Goal: Transaction & Acquisition: Book appointment/travel/reservation

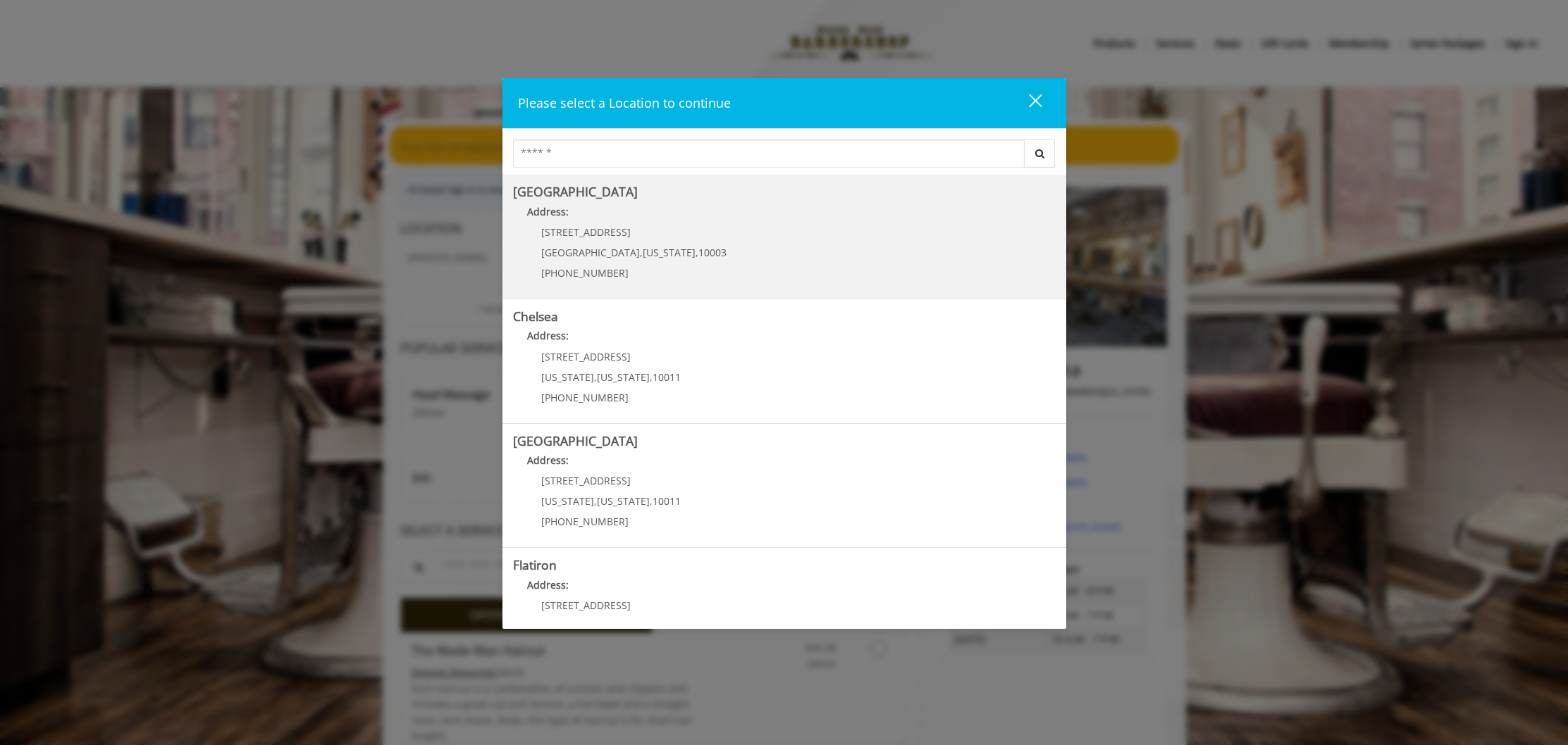
click at [571, 203] on Village "Greenwich Village Address: 60 E 8th St Manhattan , New York , 10003 (212) 598-1…" at bounding box center [784, 236] width 543 height 102
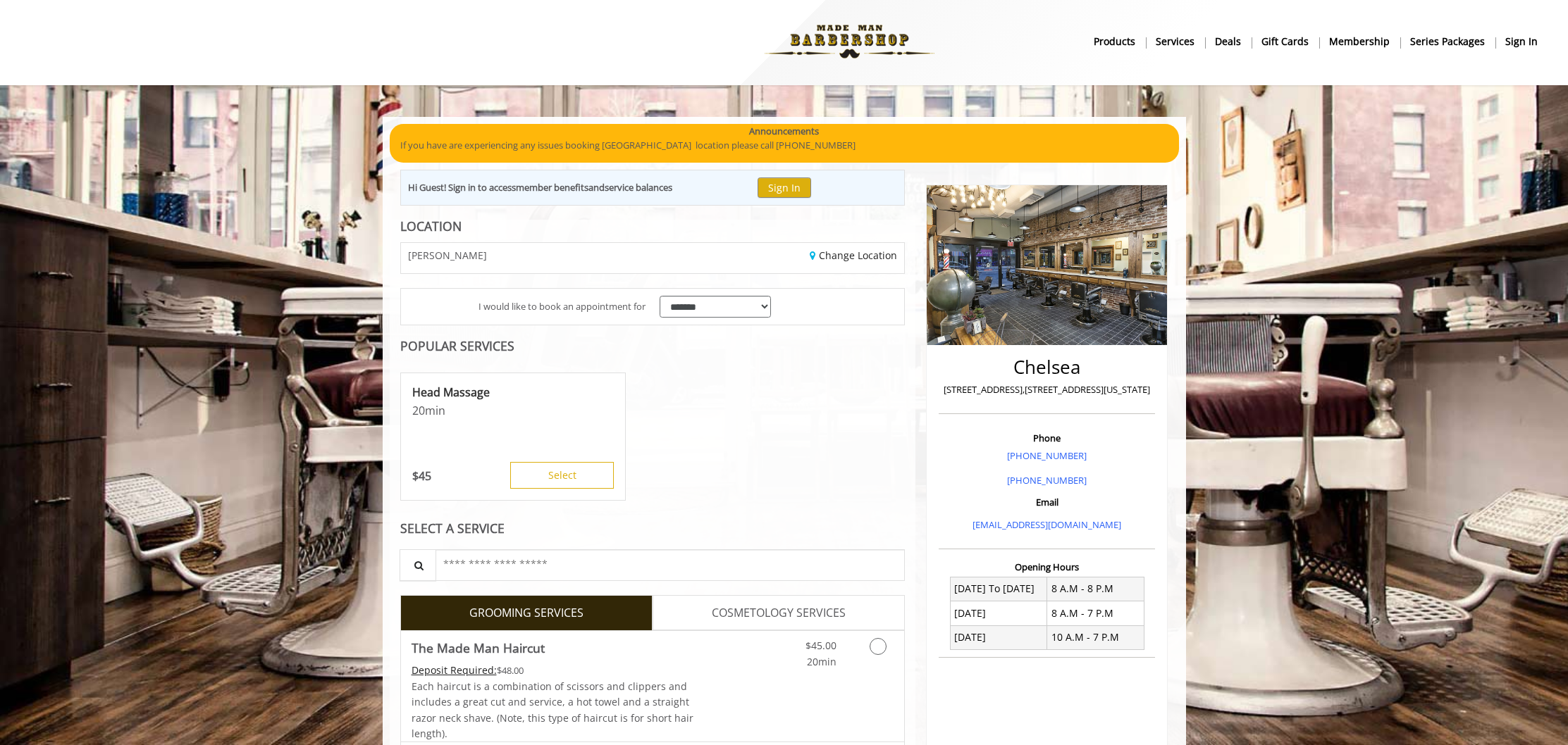
scroll to position [13, 0]
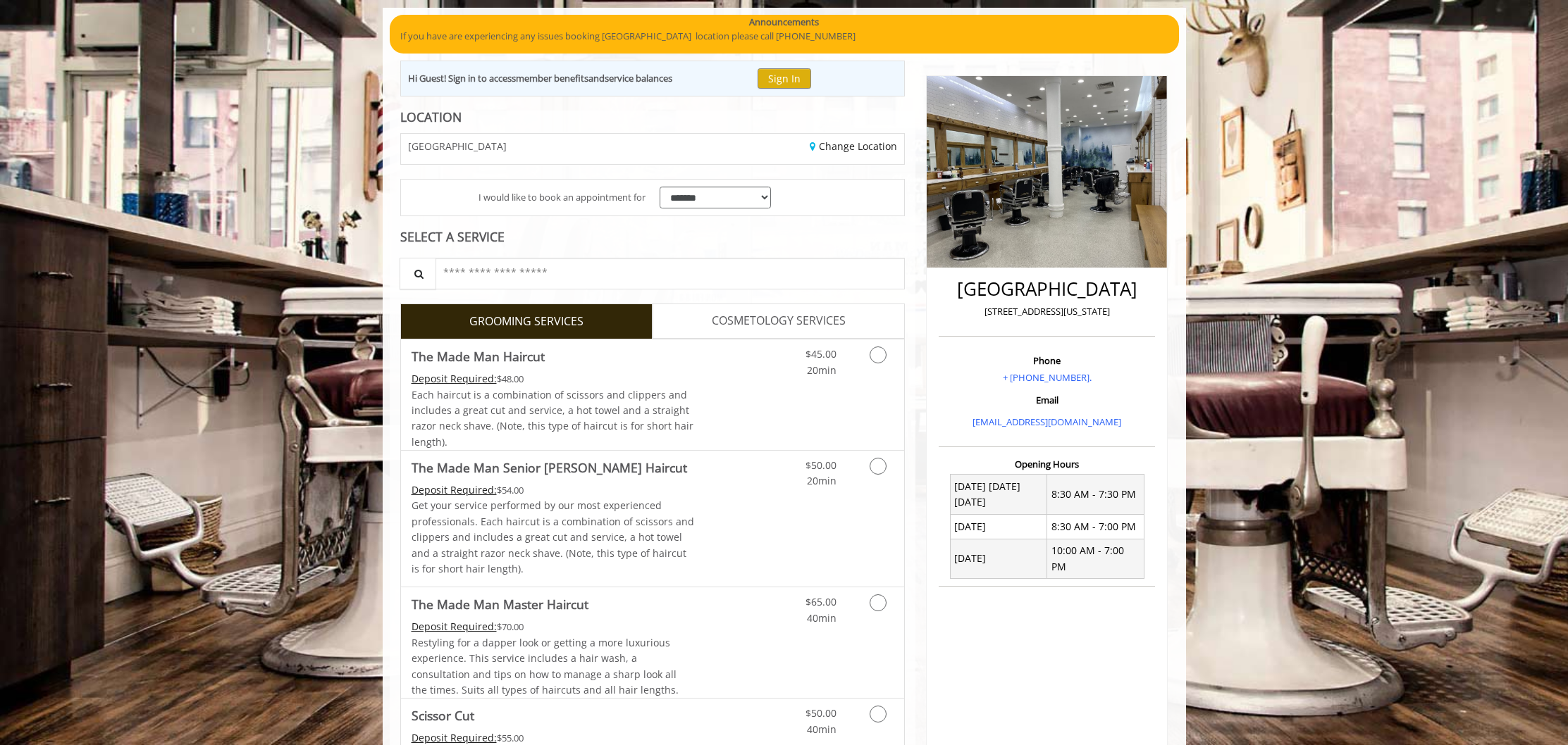
scroll to position [181, 0]
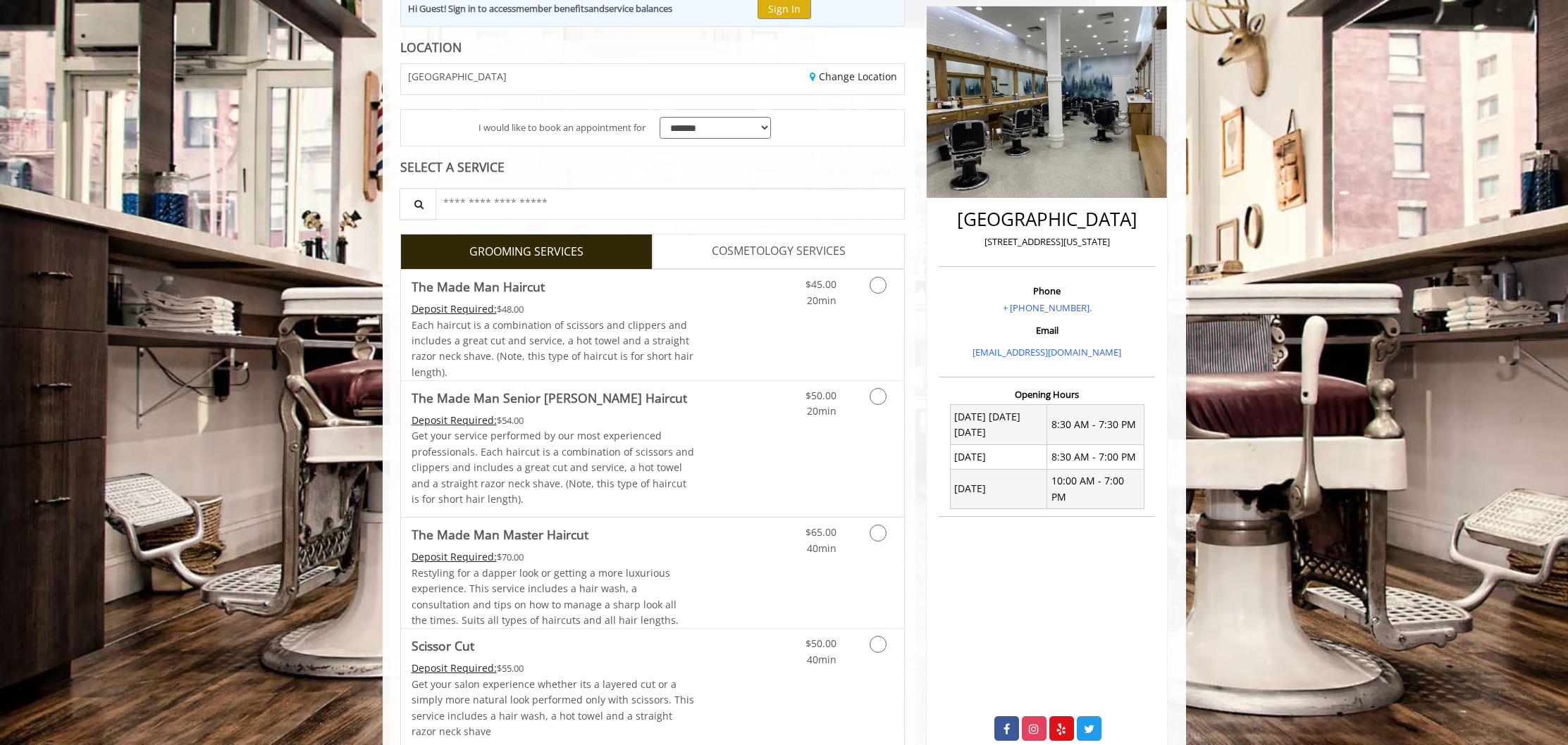
click at [737, 247] on span "COSMETOLOGY SERVICES" at bounding box center [778, 251] width 134 height 18
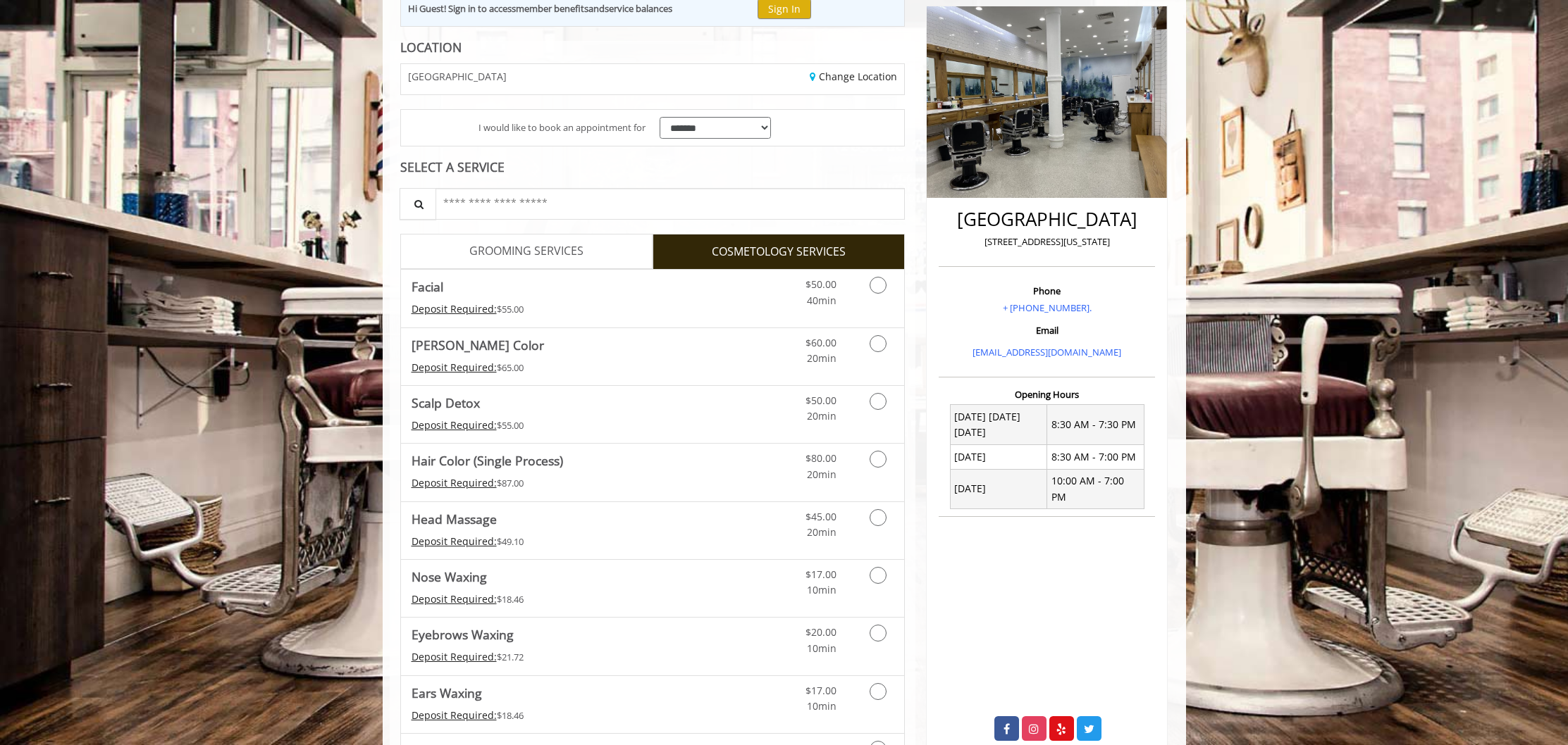
scroll to position [0, 0]
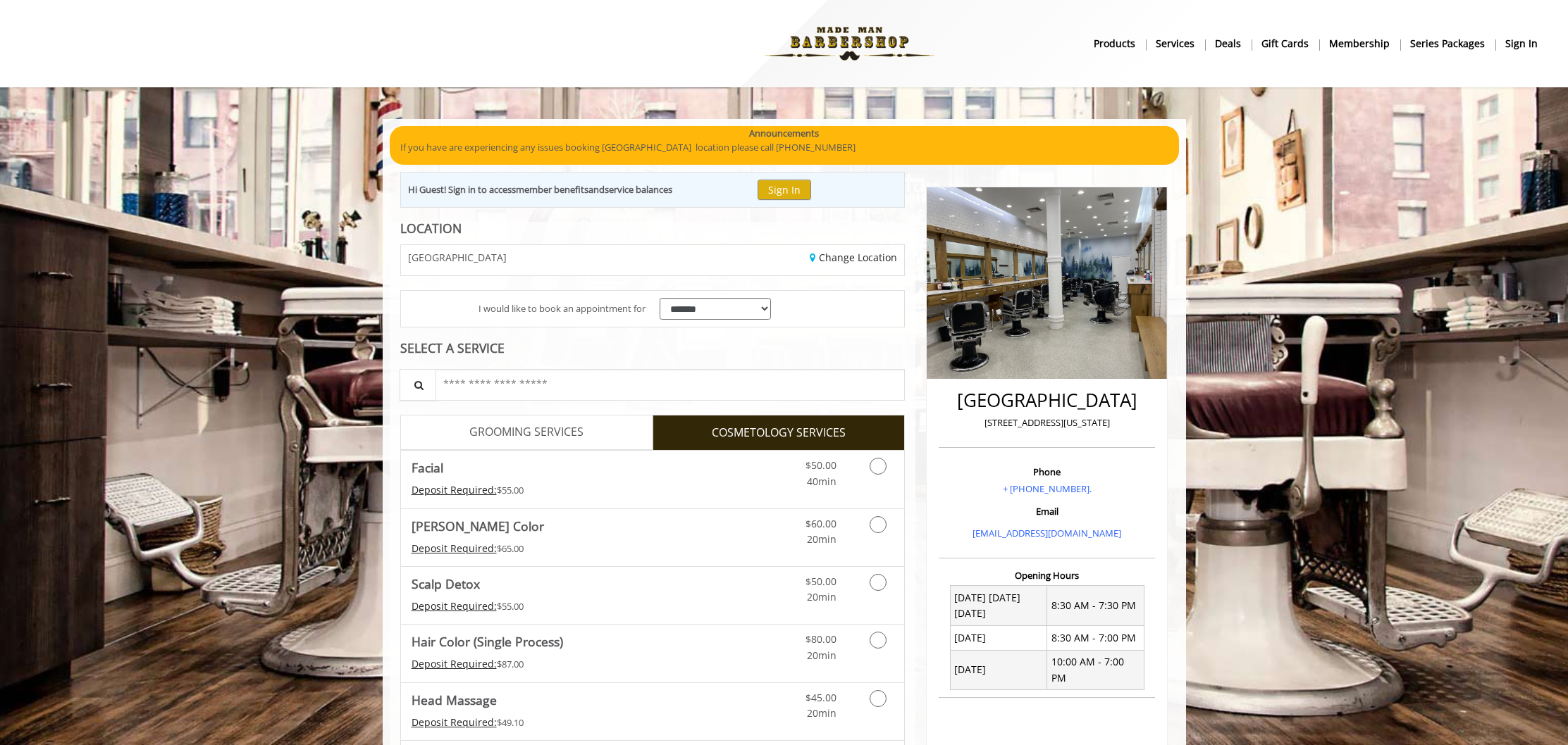
click at [581, 423] on link "GROOMING SERVICES" at bounding box center [526, 432] width 252 height 35
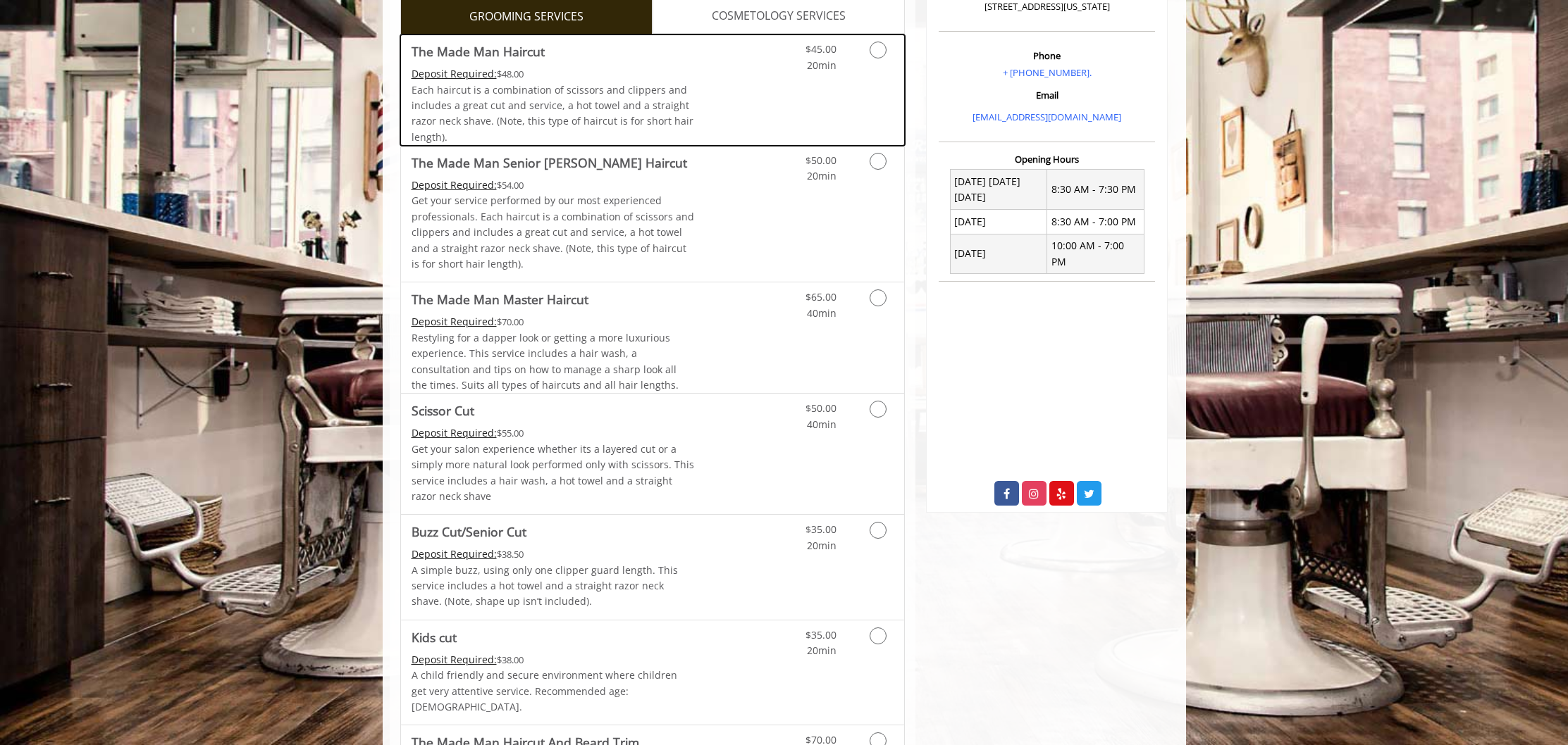
scroll to position [432, 0]
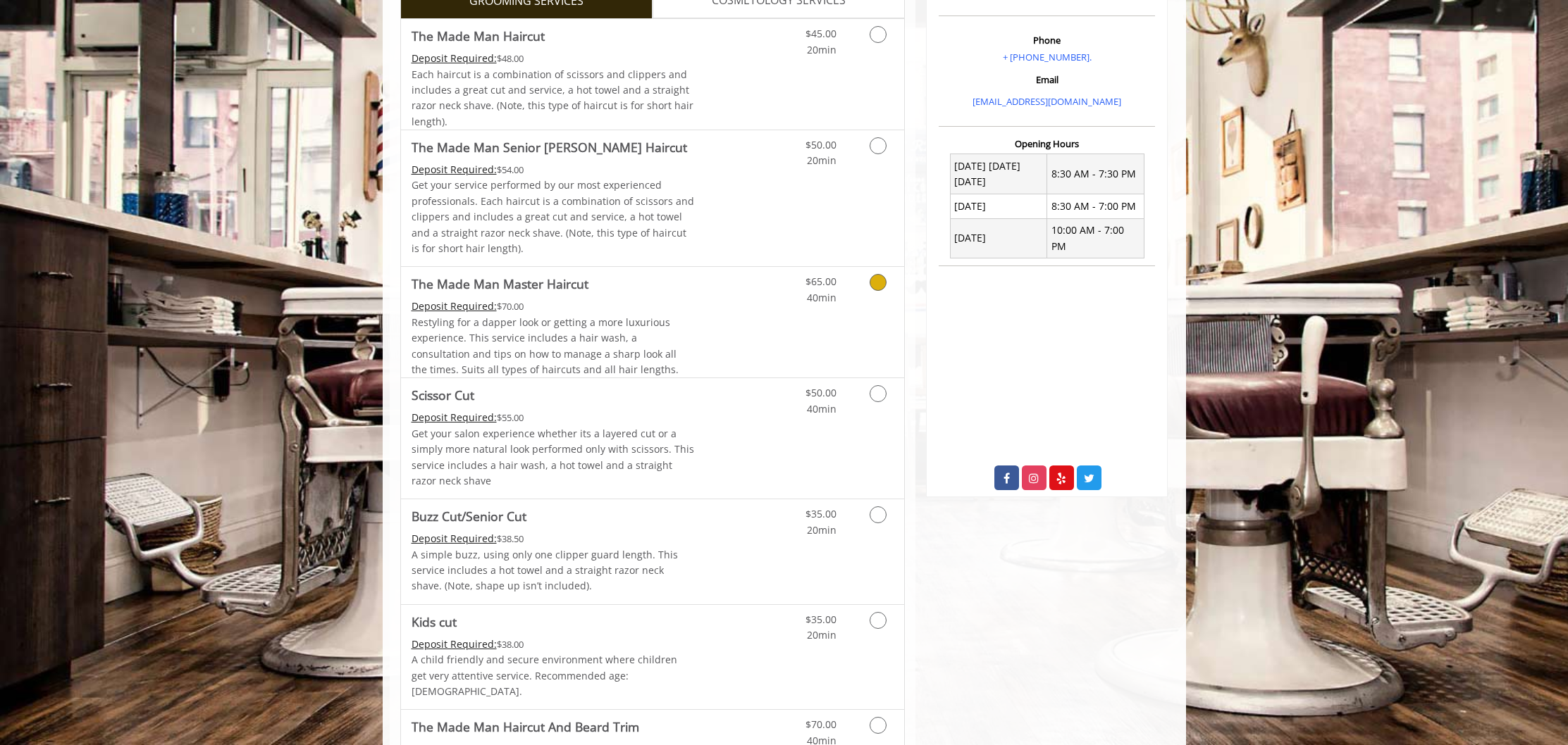
click at [521, 281] on Haircut "The Made Man Master Haircut" at bounding box center [500, 283] width 177 height 19
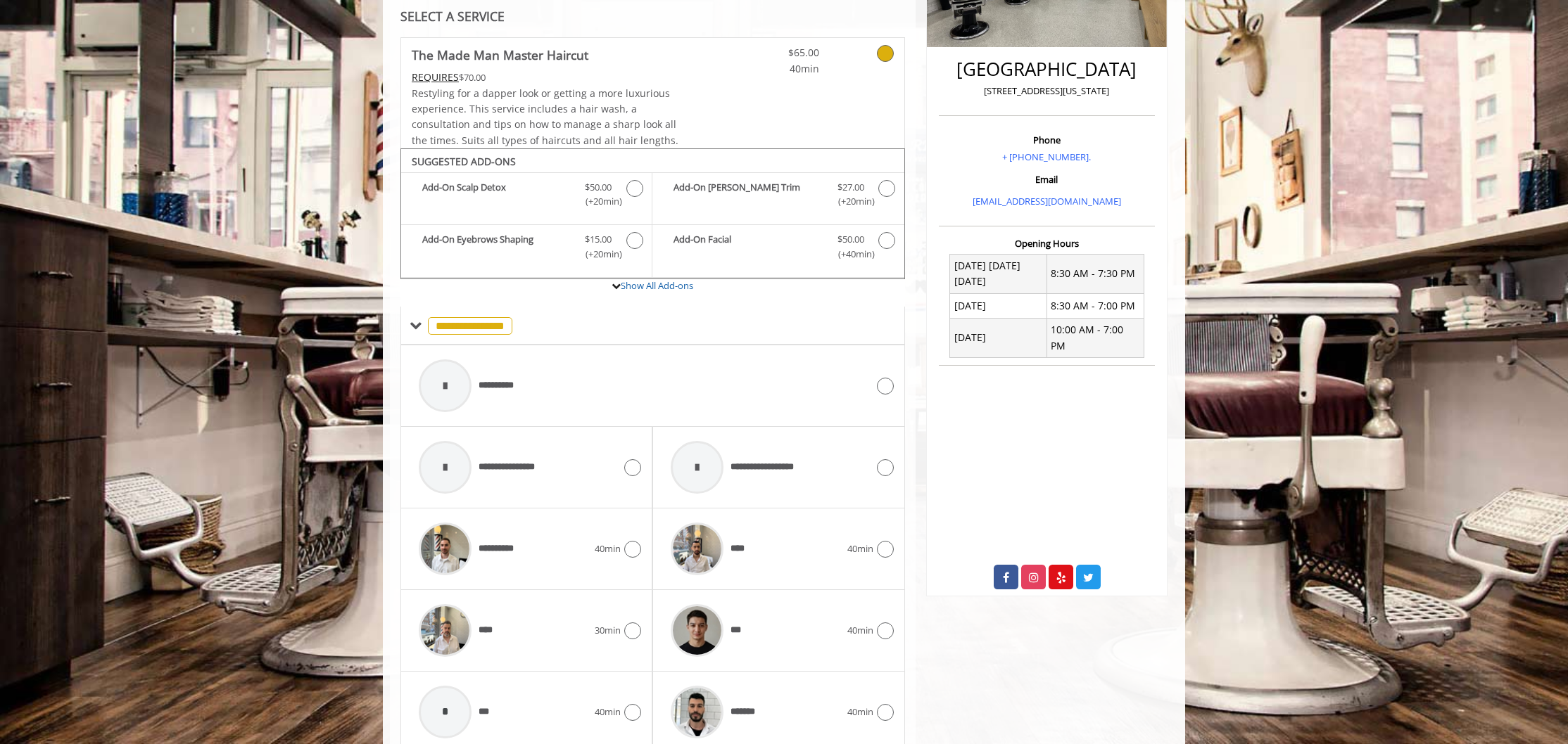
scroll to position [329, 0]
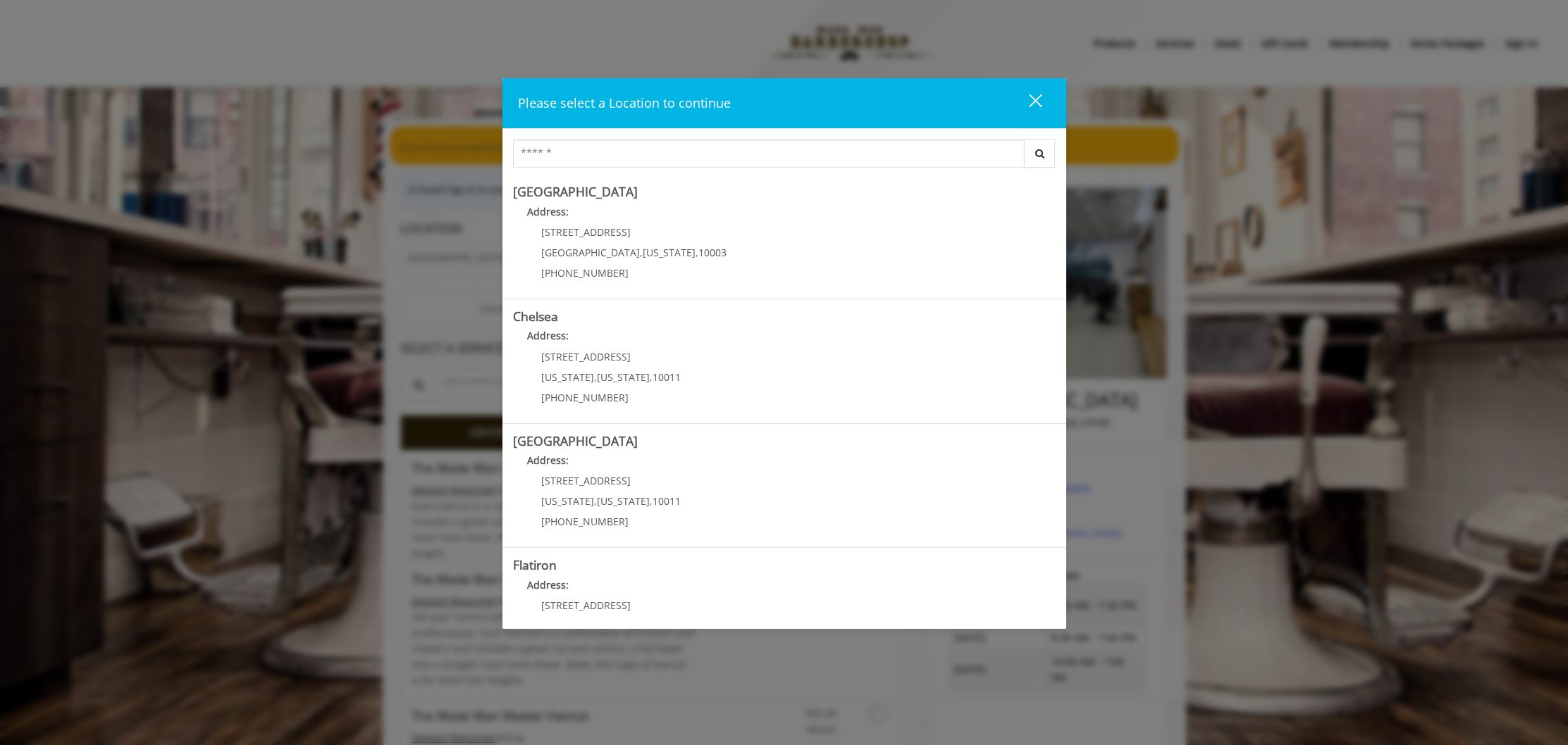
click at [361, 279] on div "Please select a Location to continue close Search Greenwich Village Address: 60…" at bounding box center [784, 372] width 1568 height 745
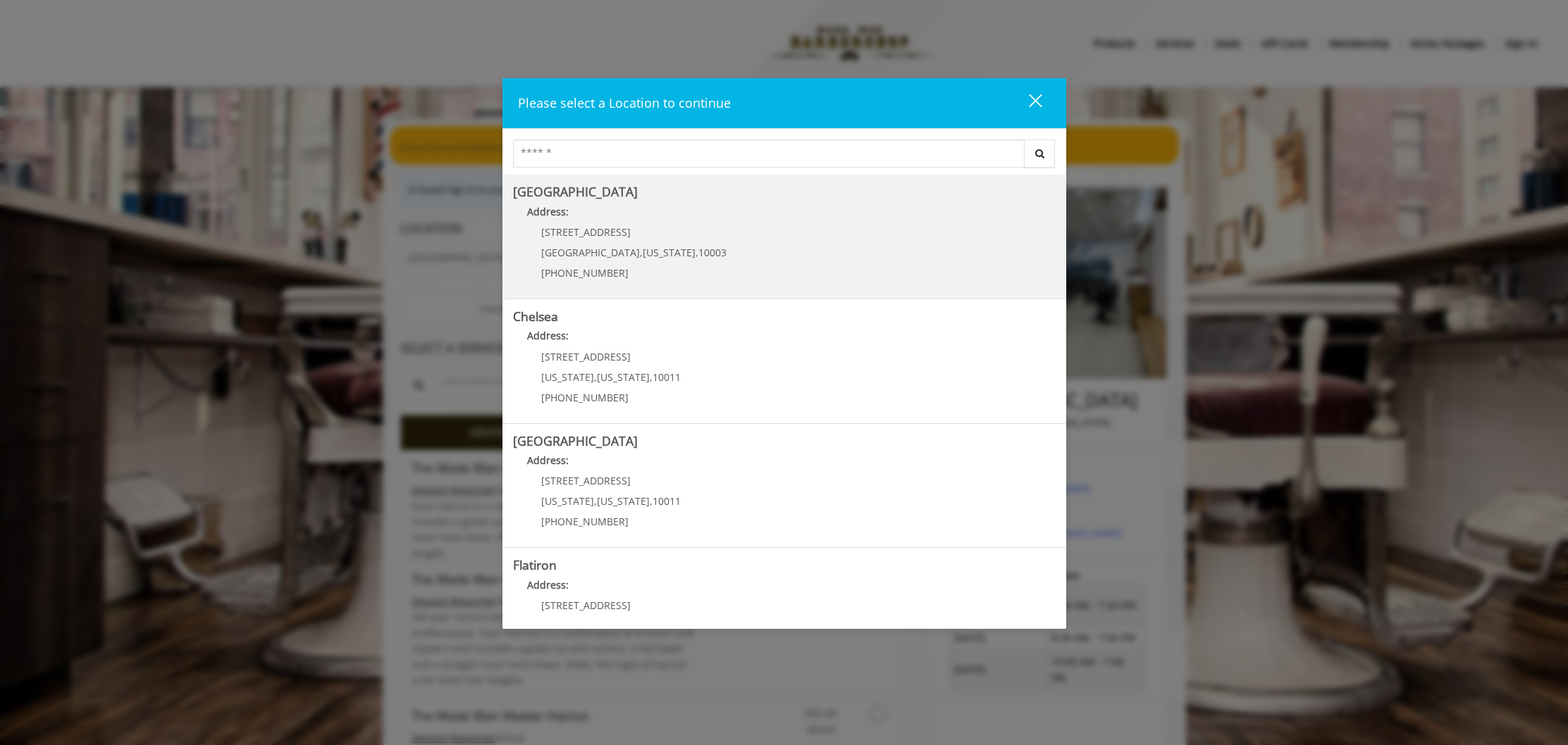
click at [603, 224] on Village "Address:" at bounding box center [784, 215] width 543 height 22
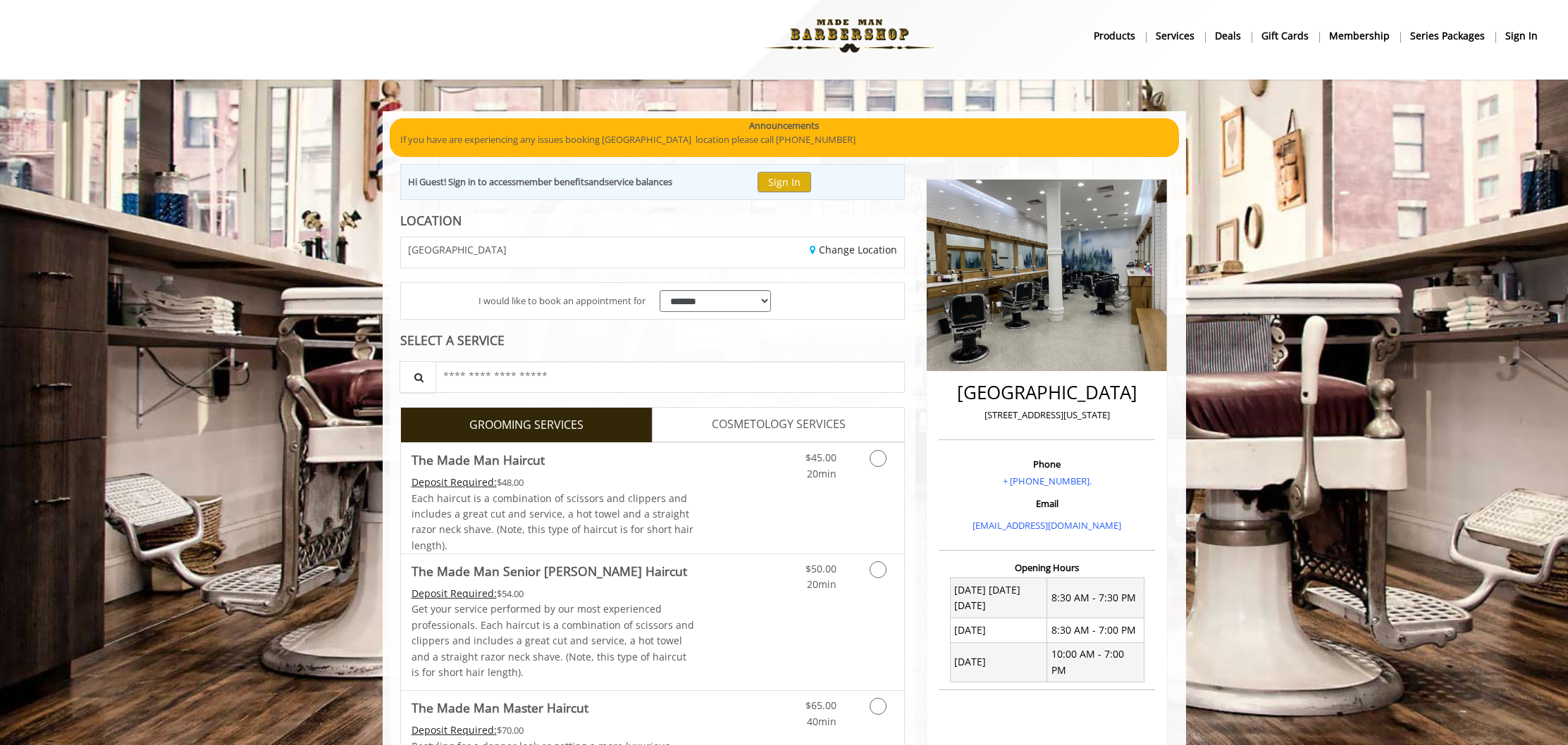
scroll to position [112, 0]
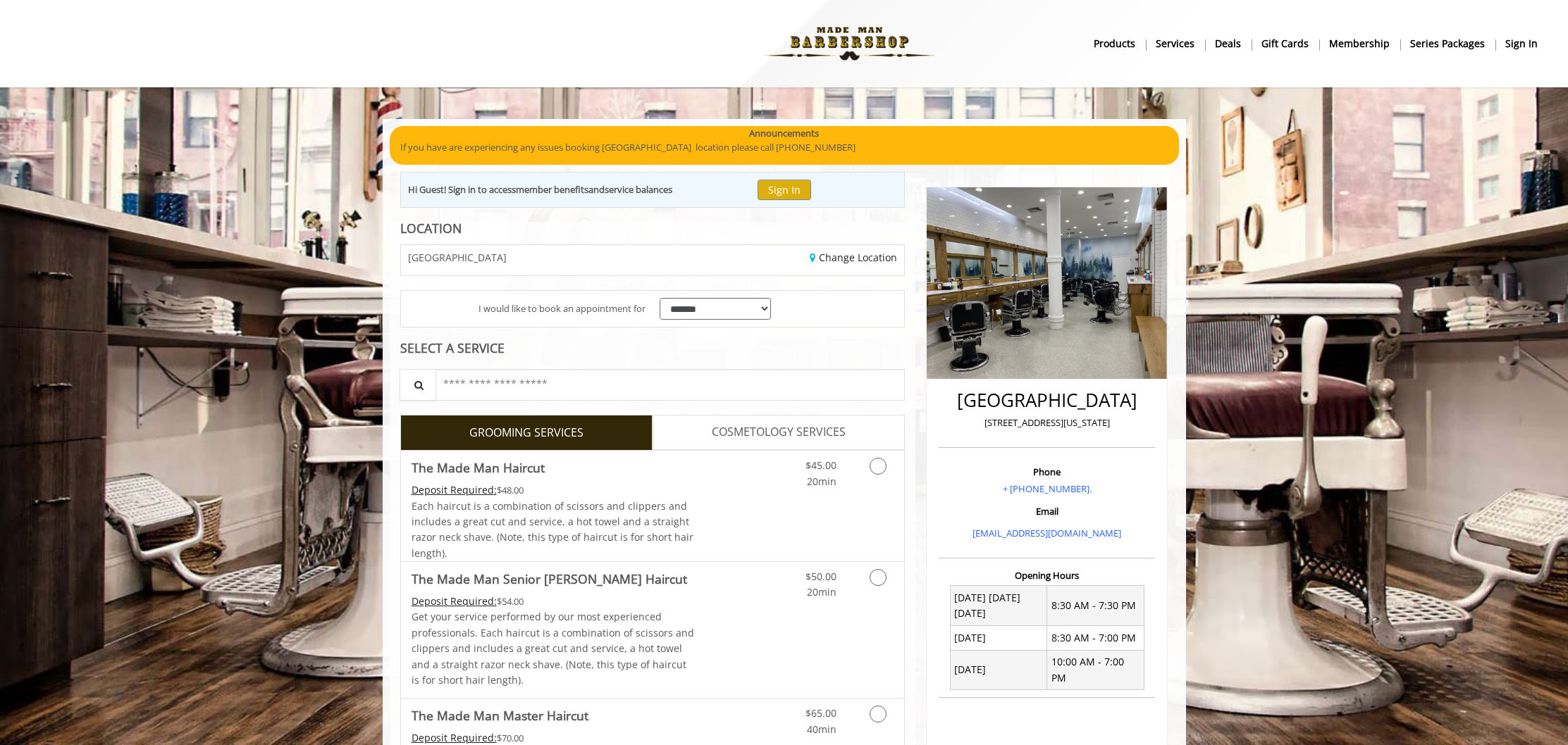
click at [492, 459] on Haircut "The Made Man Haircut" at bounding box center [478, 467] width 133 height 19
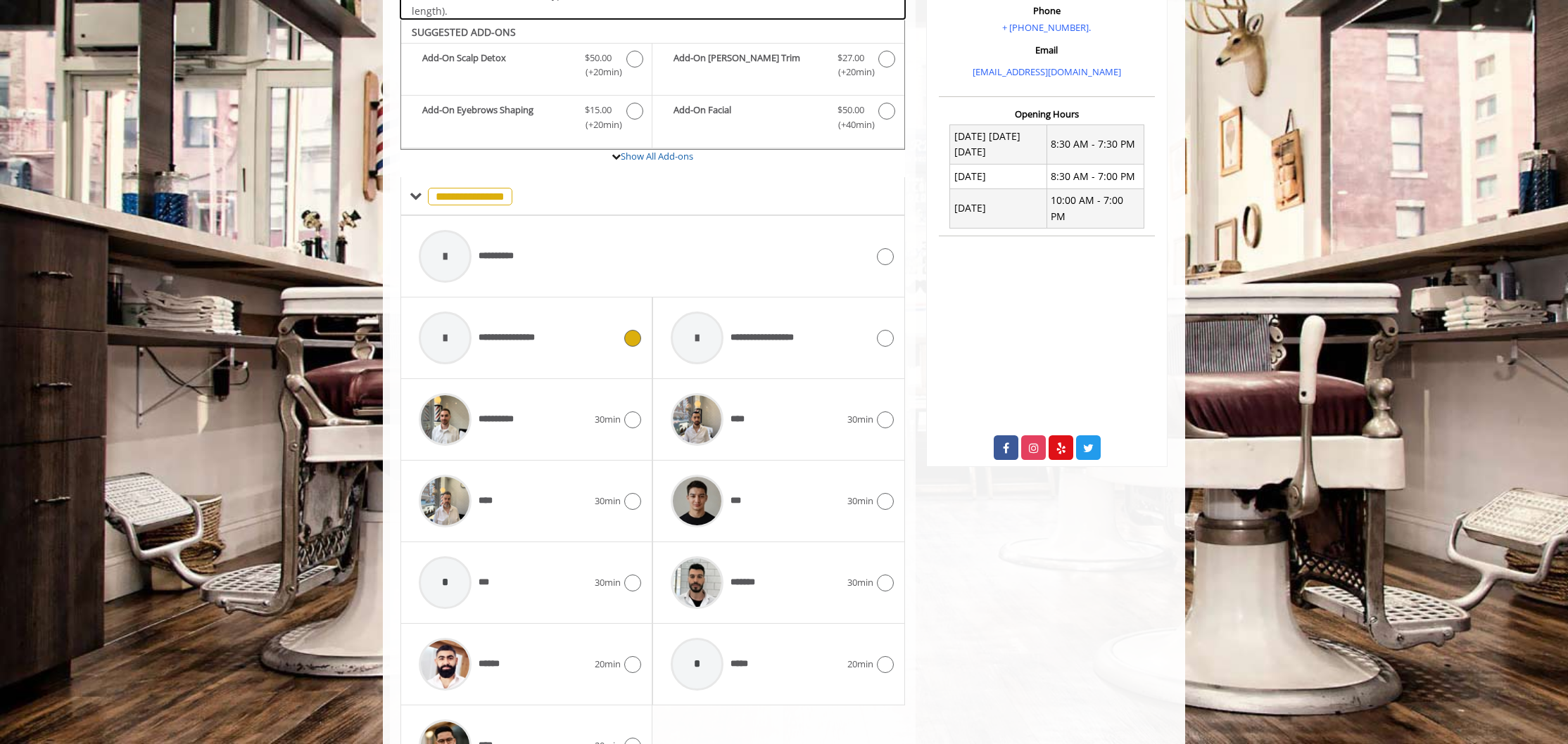
scroll to position [480, 0]
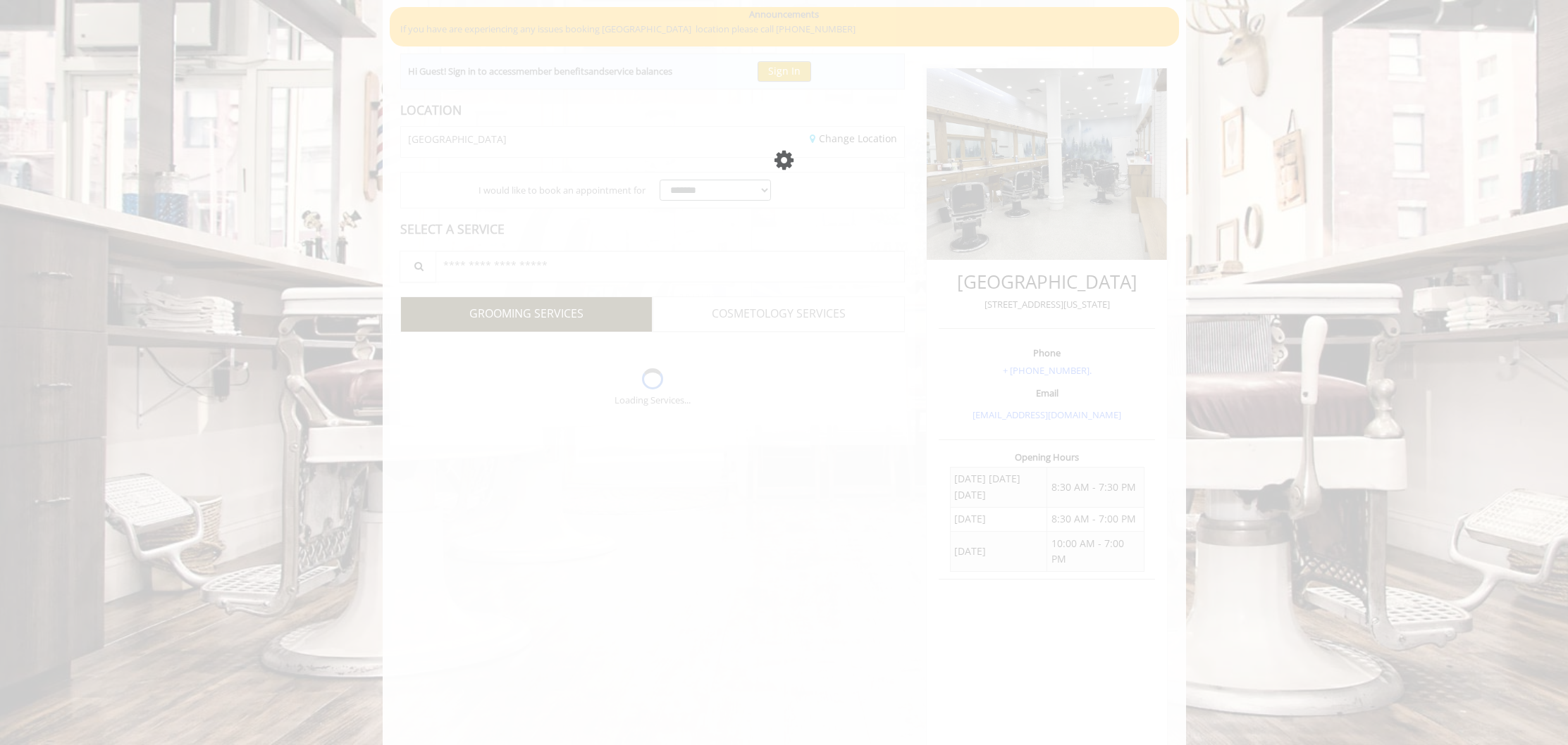
click at [522, 448] on div "Please wait page is Loading" at bounding box center [784, 372] width 1568 height 745
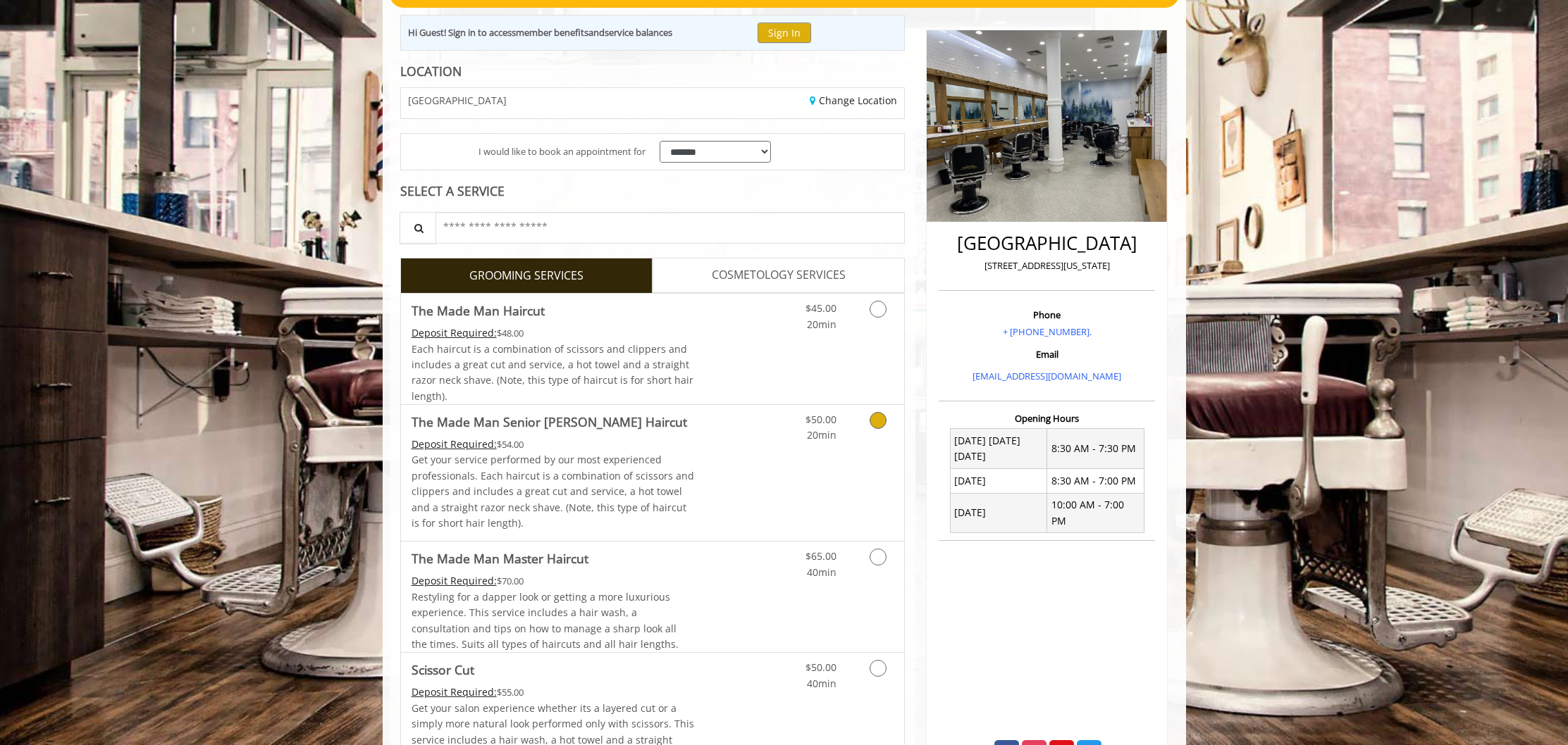
click at [527, 432] on link "The Made Man Senior Barber Haircut Deposit Required: $54.00 Get your service pe…" at bounding box center [553, 473] width 284 height 136
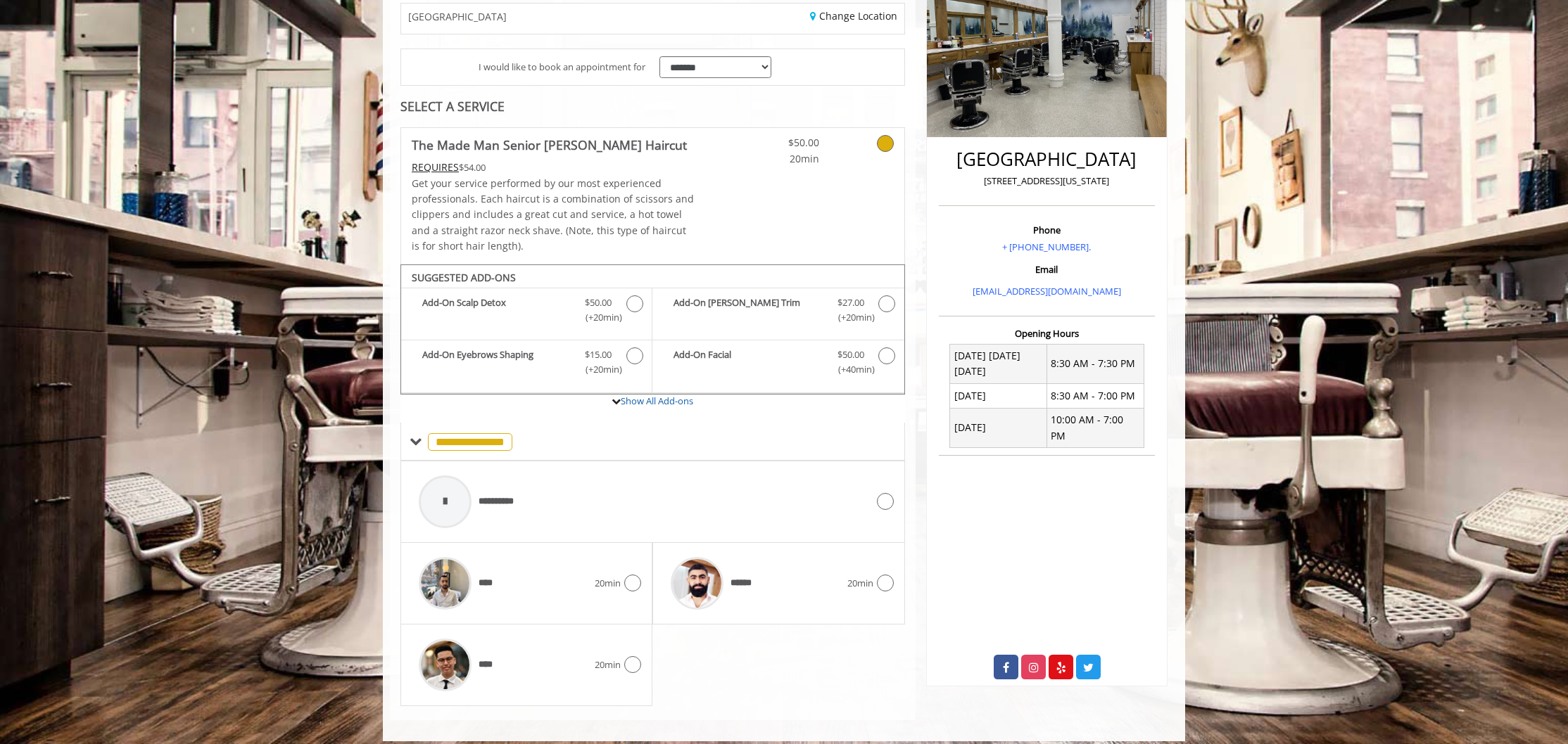
scroll to position [252, 0]
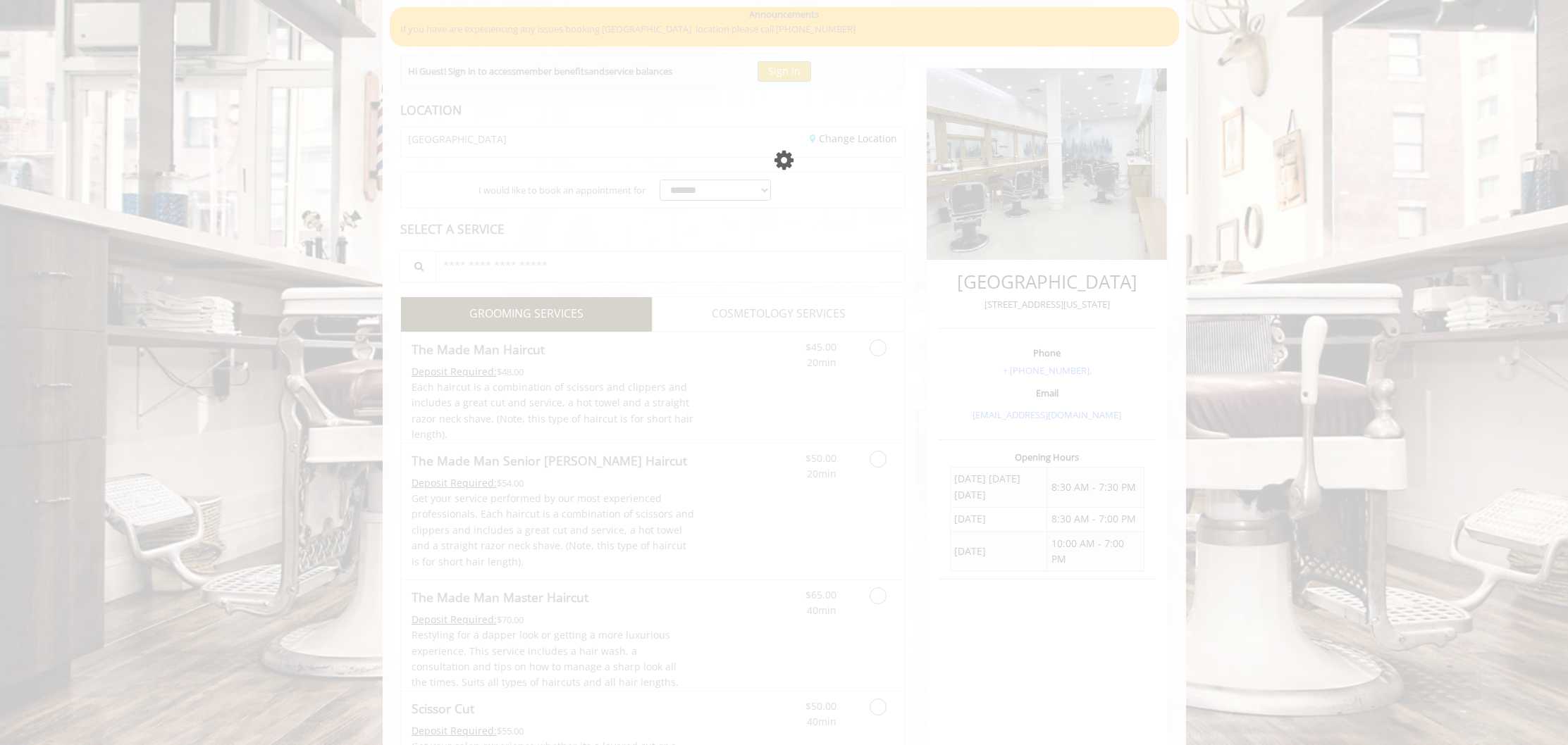
click at [509, 367] on div "Please wait page is Loading" at bounding box center [784, 372] width 1568 height 745
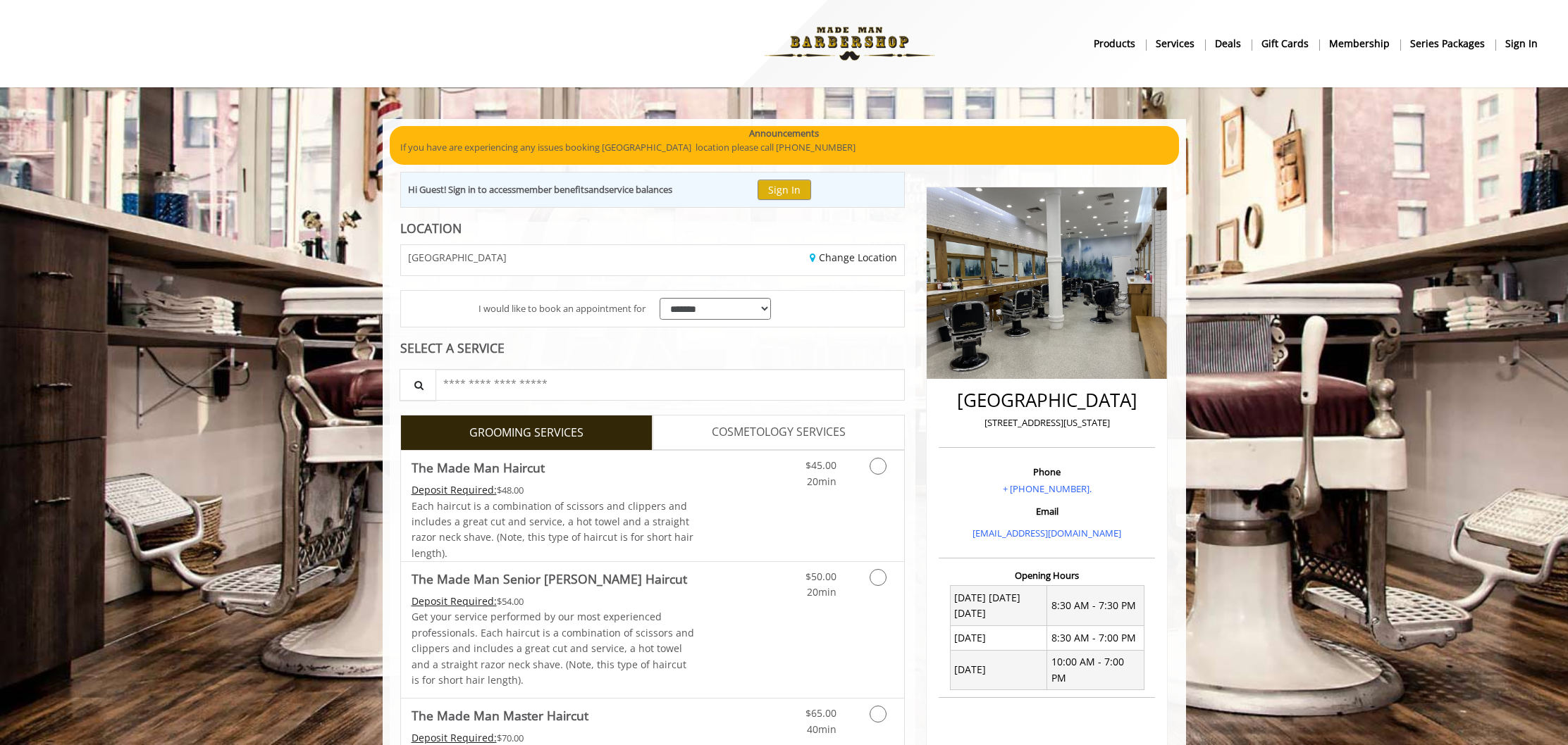
click at [525, 354] on div "SELECT A SERVICE" at bounding box center [653, 349] width 505 height 13
click at [511, 476] on Haircut "The Made Man Haircut" at bounding box center [478, 467] width 133 height 19
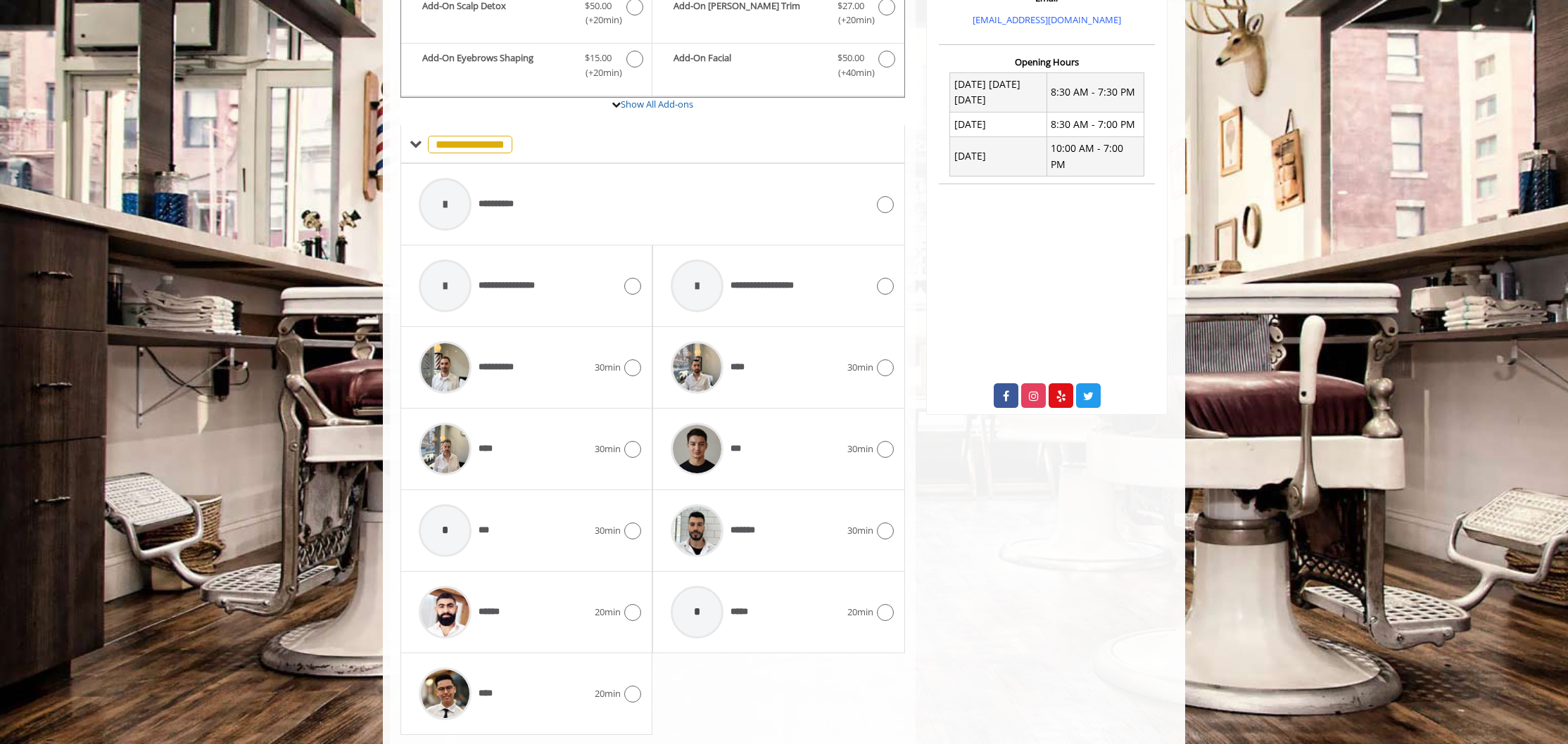
scroll to position [515, 0]
click at [577, 612] on div "******" at bounding box center [503, 609] width 183 height 66
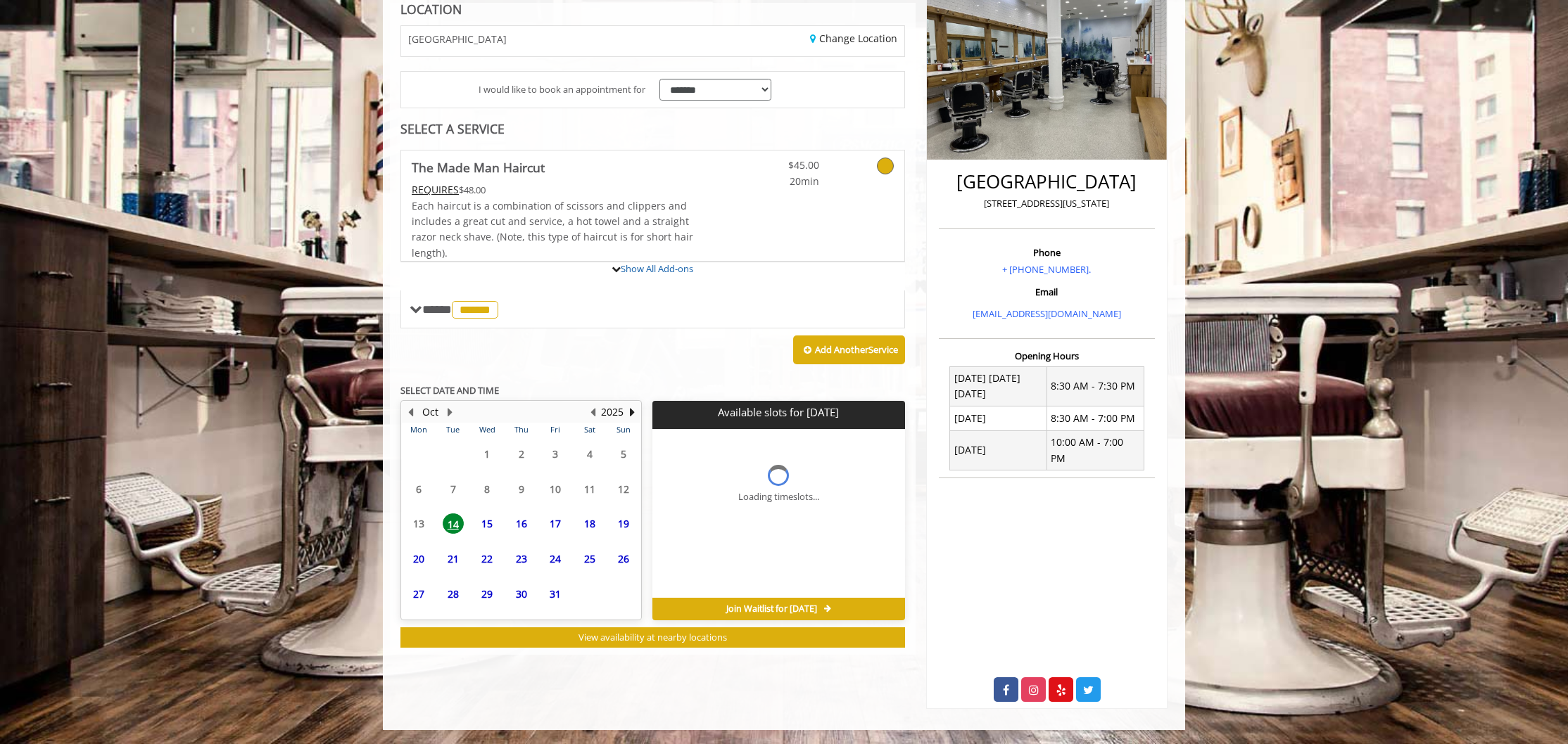
scroll to position [203, 0]
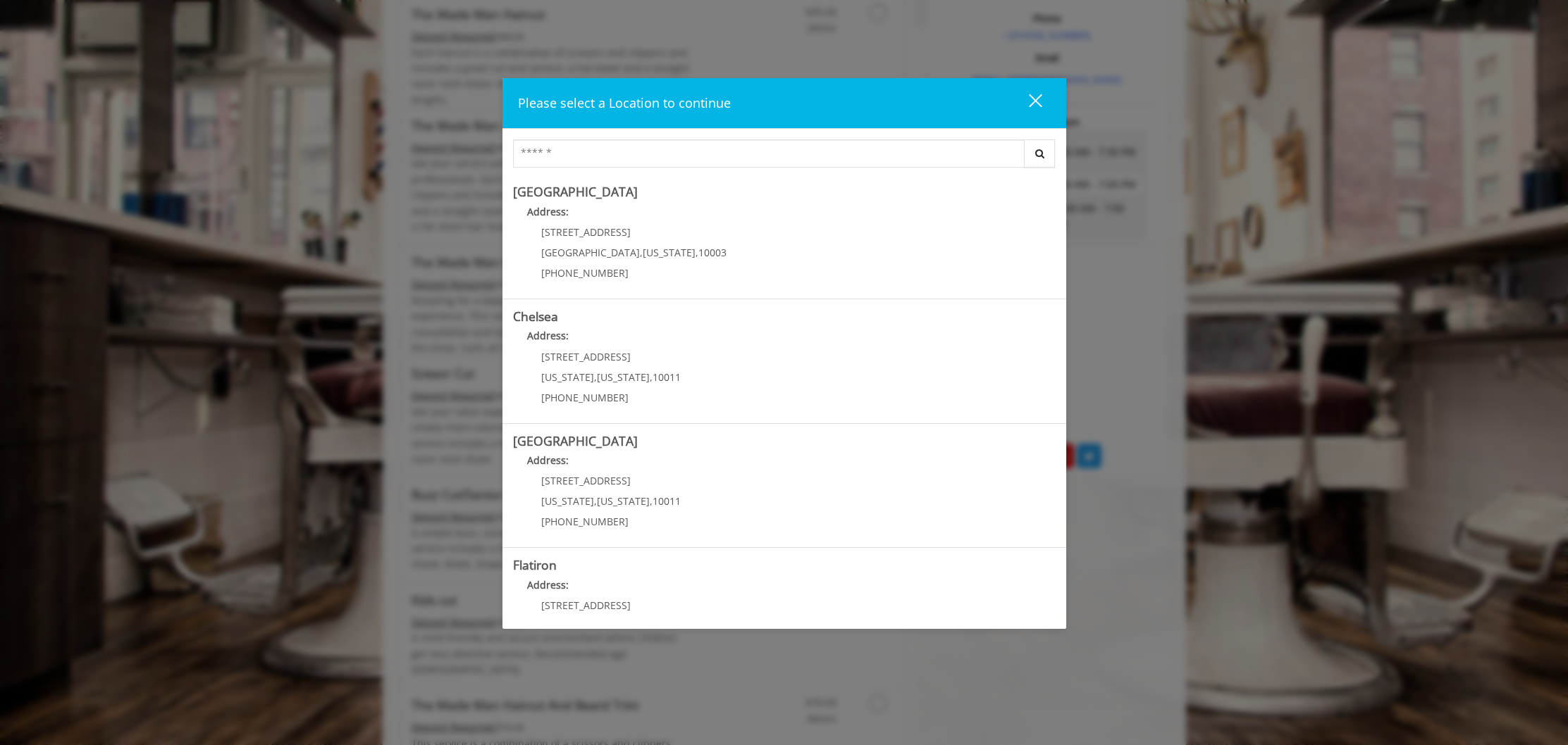
scroll to position [481, 0]
drag, startPoint x: 171, startPoint y: 221, endPoint x: 180, endPoint y: 233, distance: 15.0
click at [176, 231] on div "Please select a Location to continue close Search Greenwich Village Address: 60…" at bounding box center [784, 372] width 1568 height 745
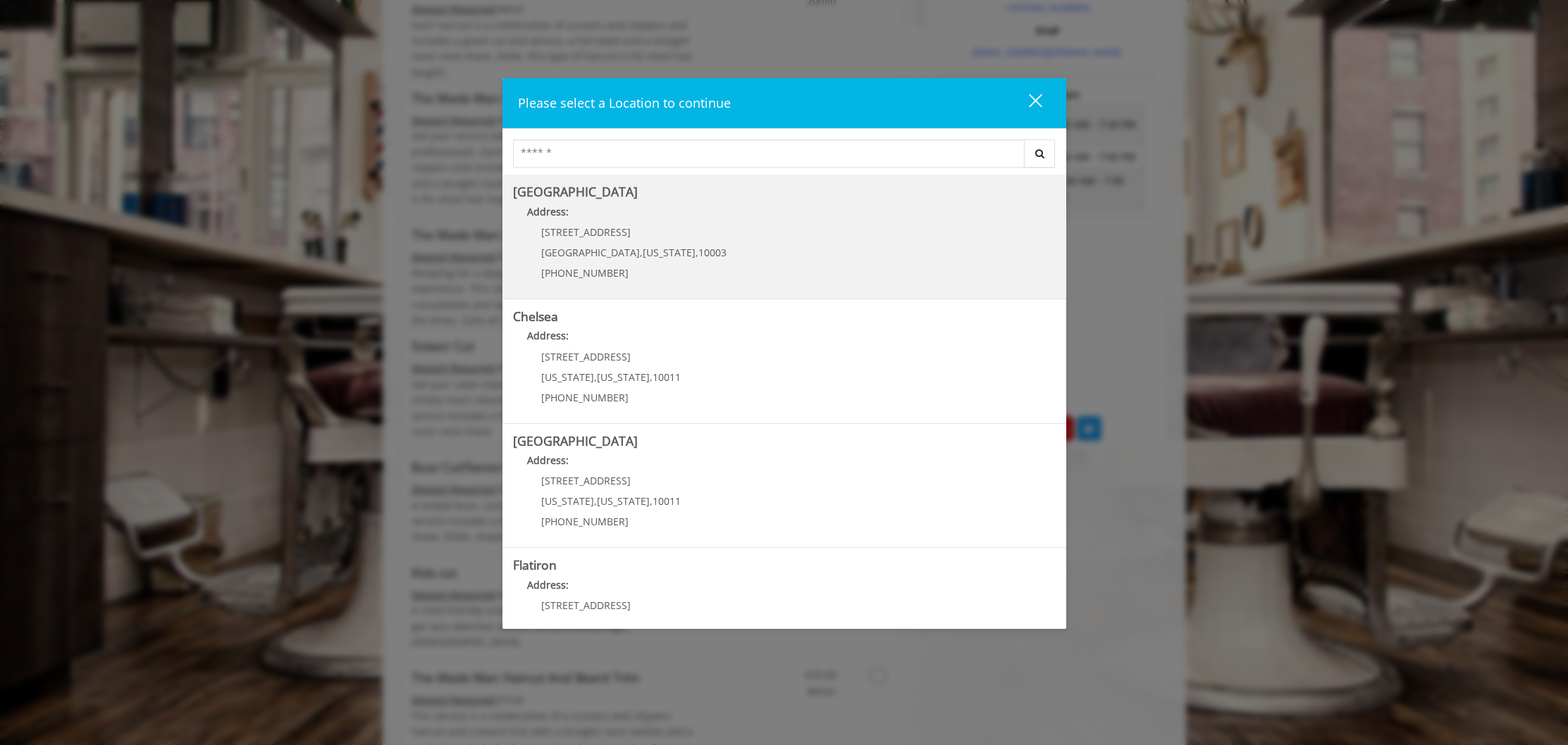
click at [611, 215] on Village "Address:" at bounding box center [784, 215] width 543 height 22
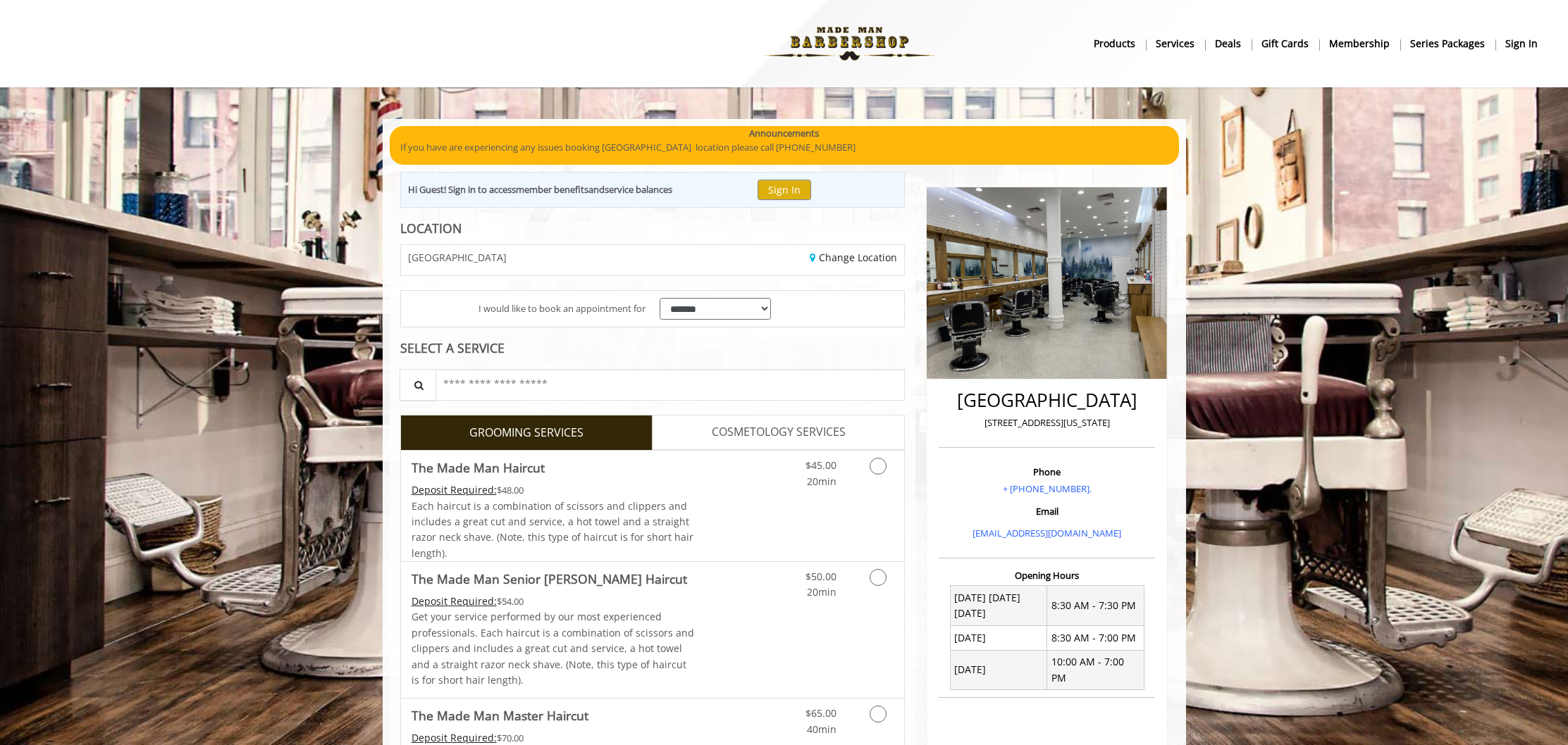
scroll to position [130, 0]
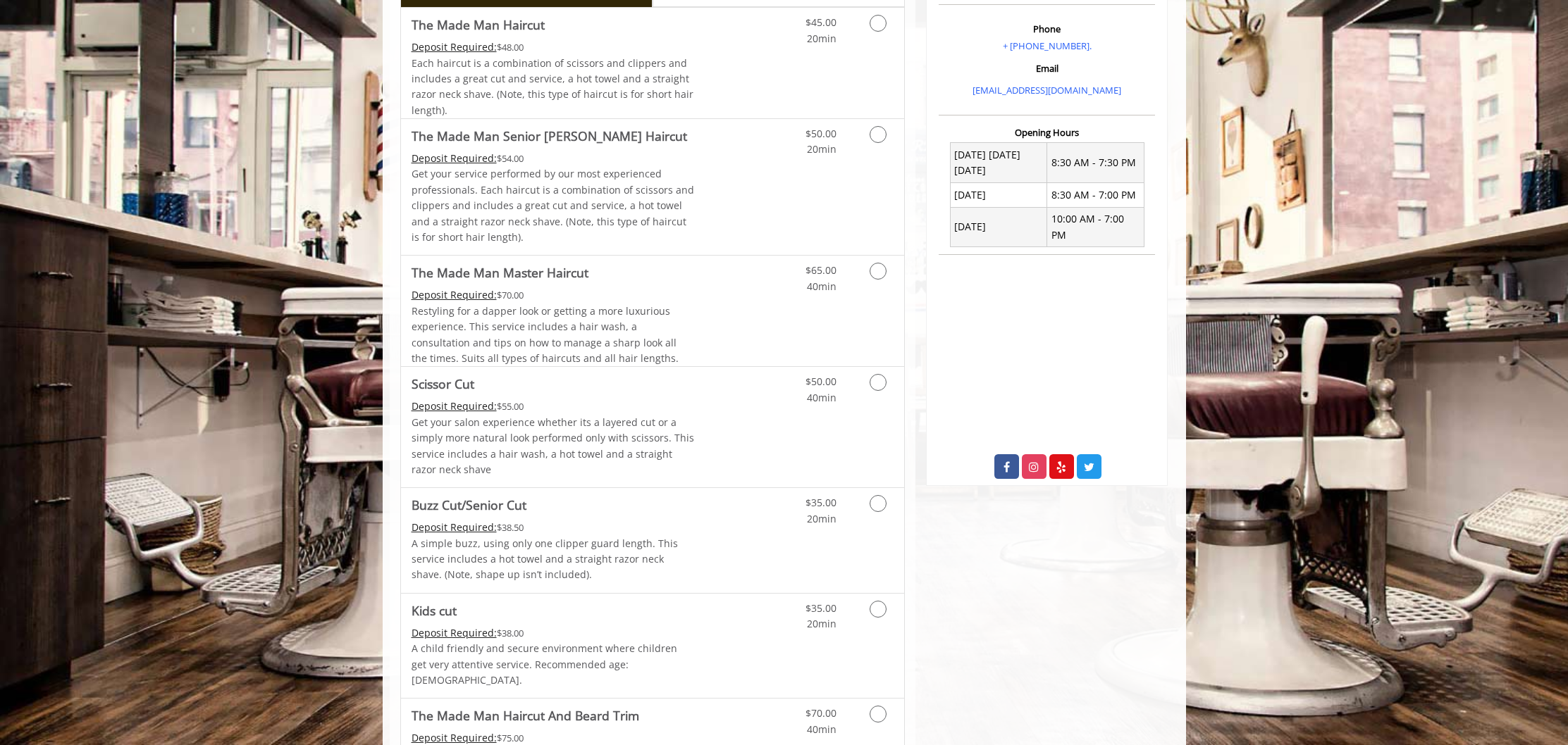
scroll to position [473, 0]
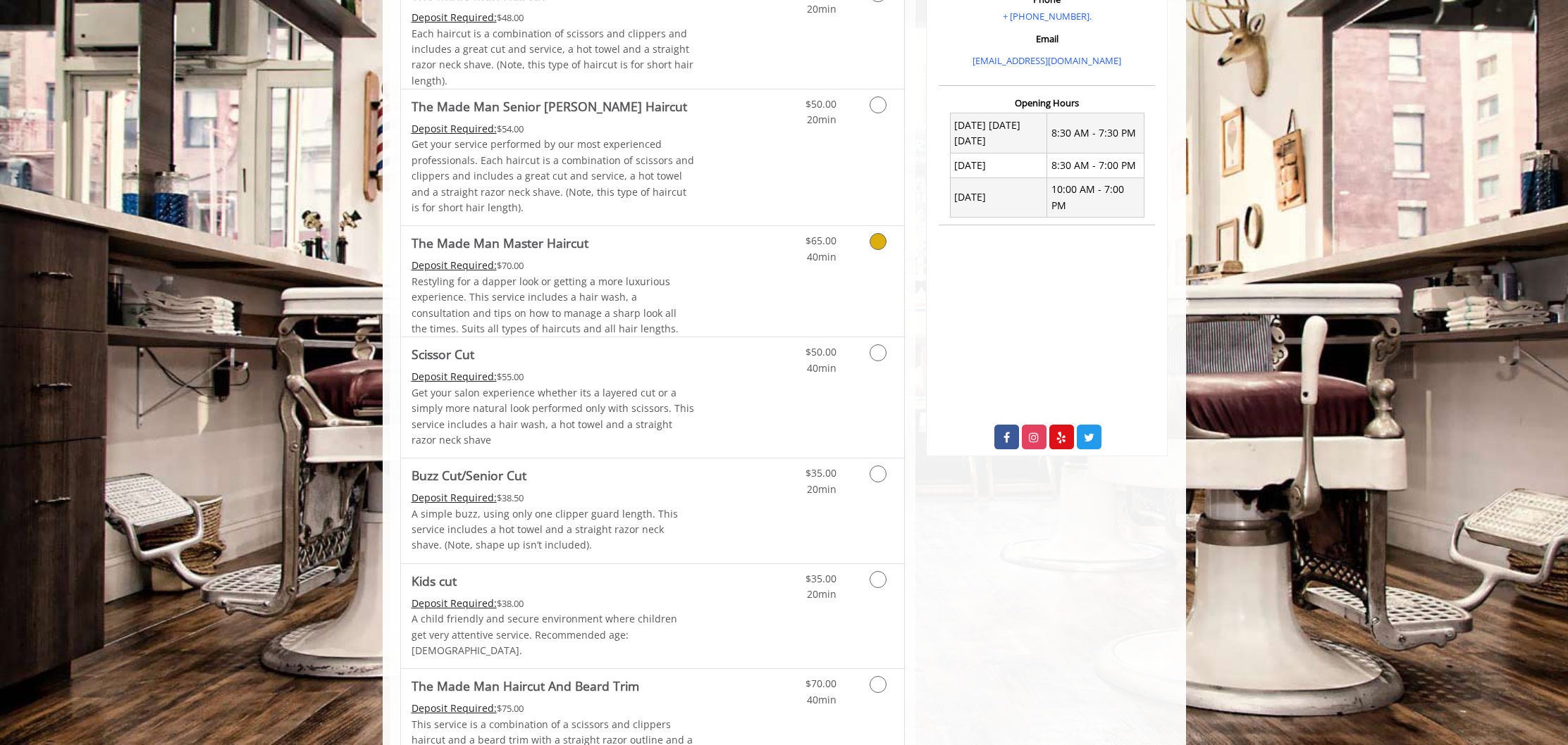
click at [512, 252] on Haircut "The Made Man Master Haircut" at bounding box center [500, 243] width 177 height 19
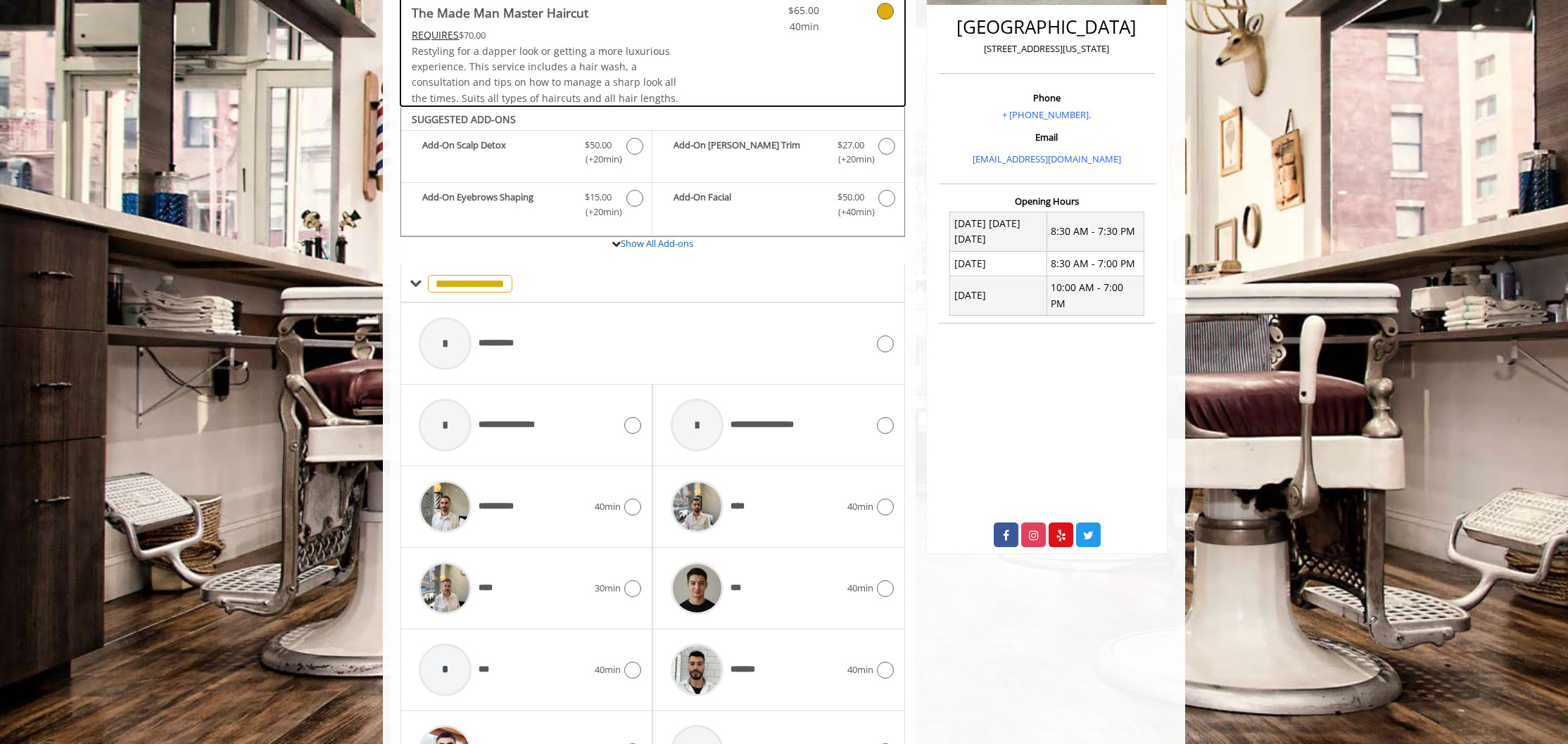
scroll to position [314, 0]
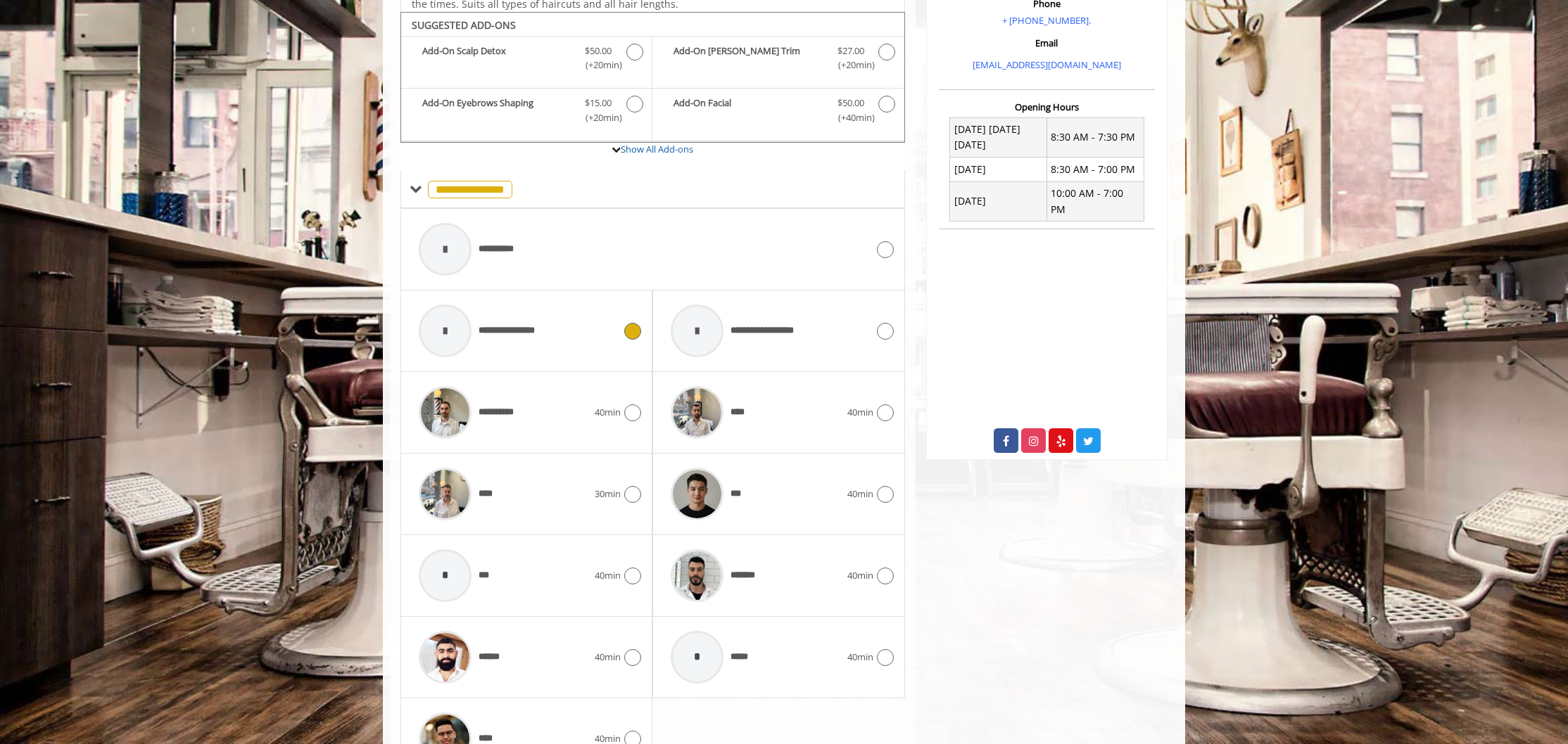
click at [596, 341] on div "**********" at bounding box center [516, 330] width 209 height 66
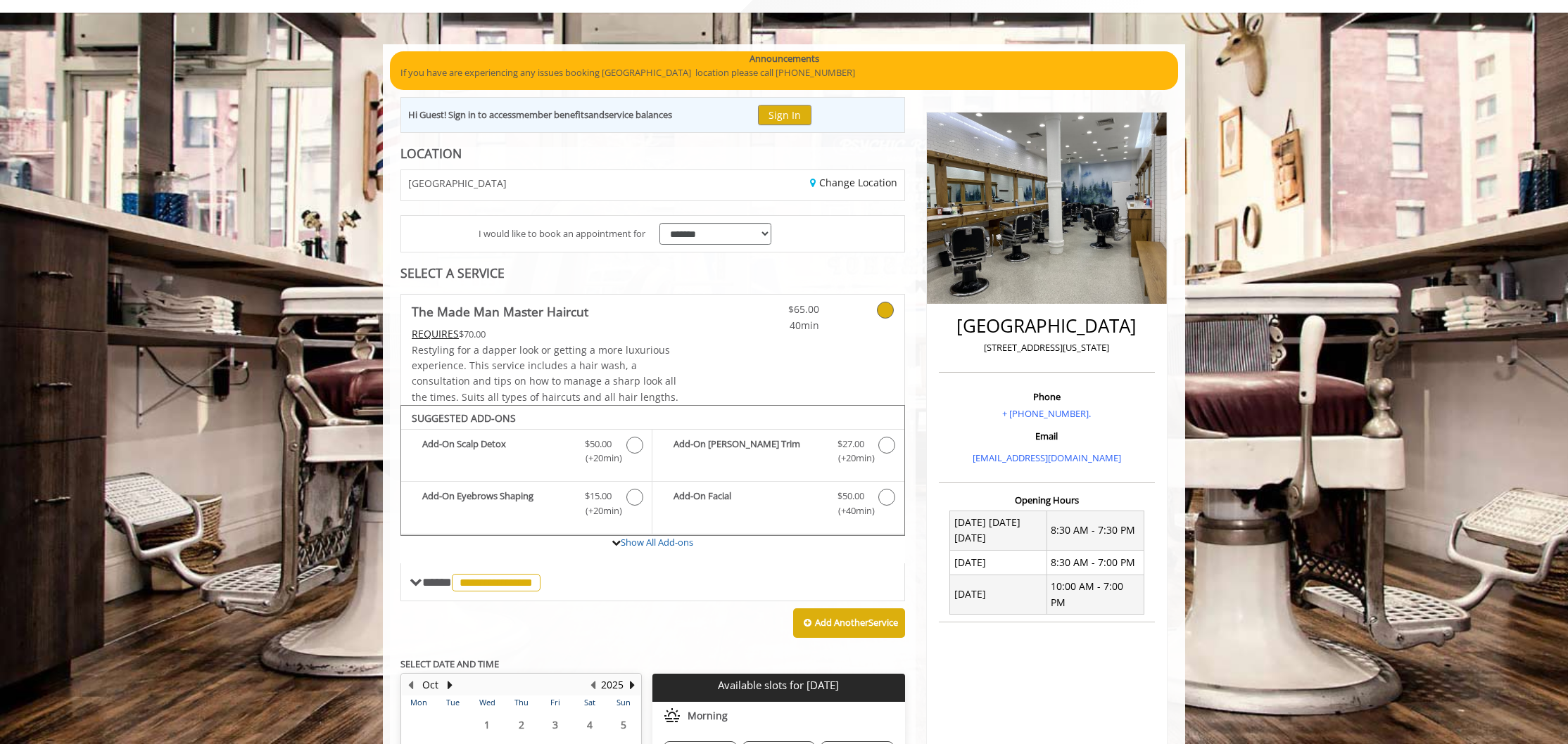
scroll to position [72, 0]
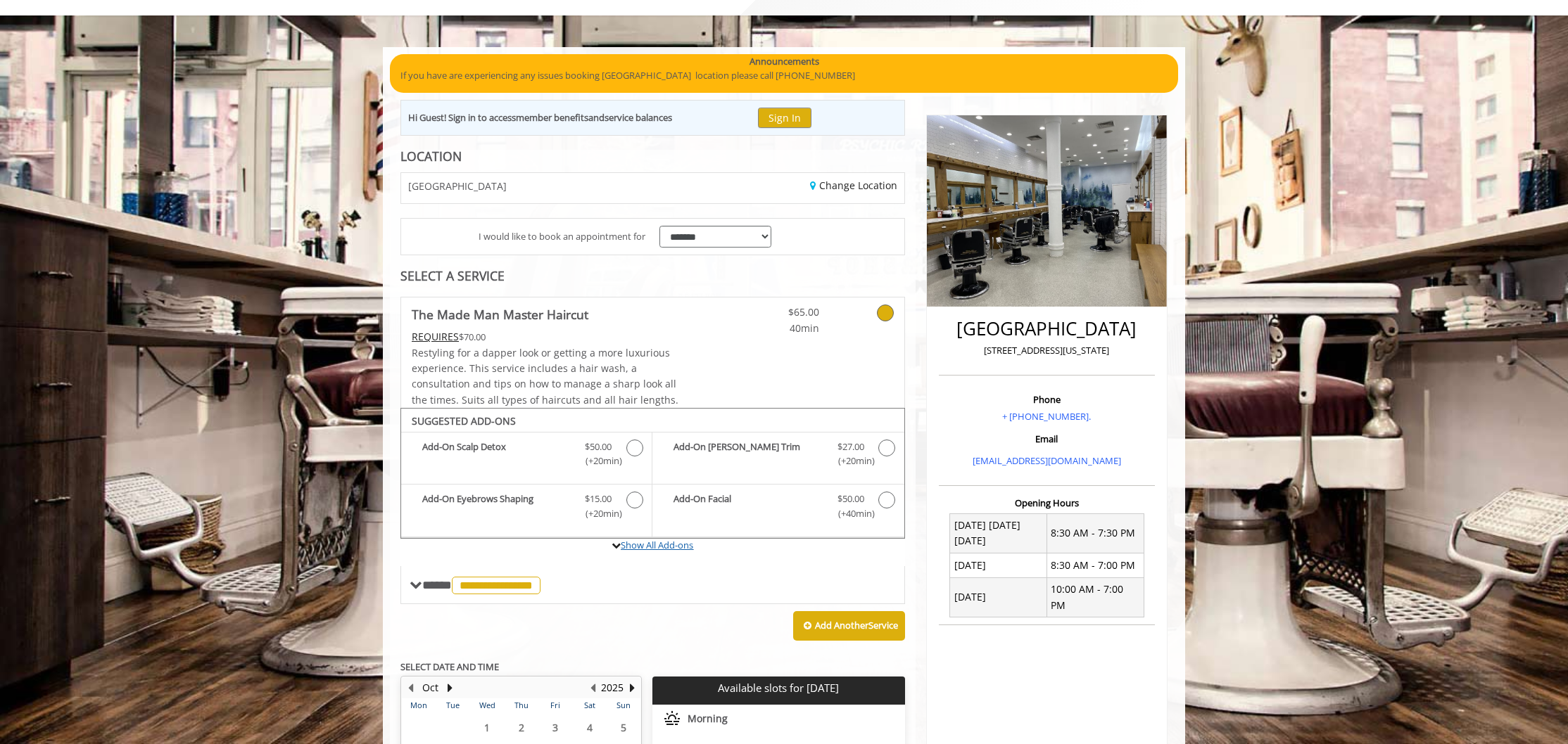
click at [653, 550] on link "Show All Add-ons" at bounding box center [656, 545] width 72 height 13
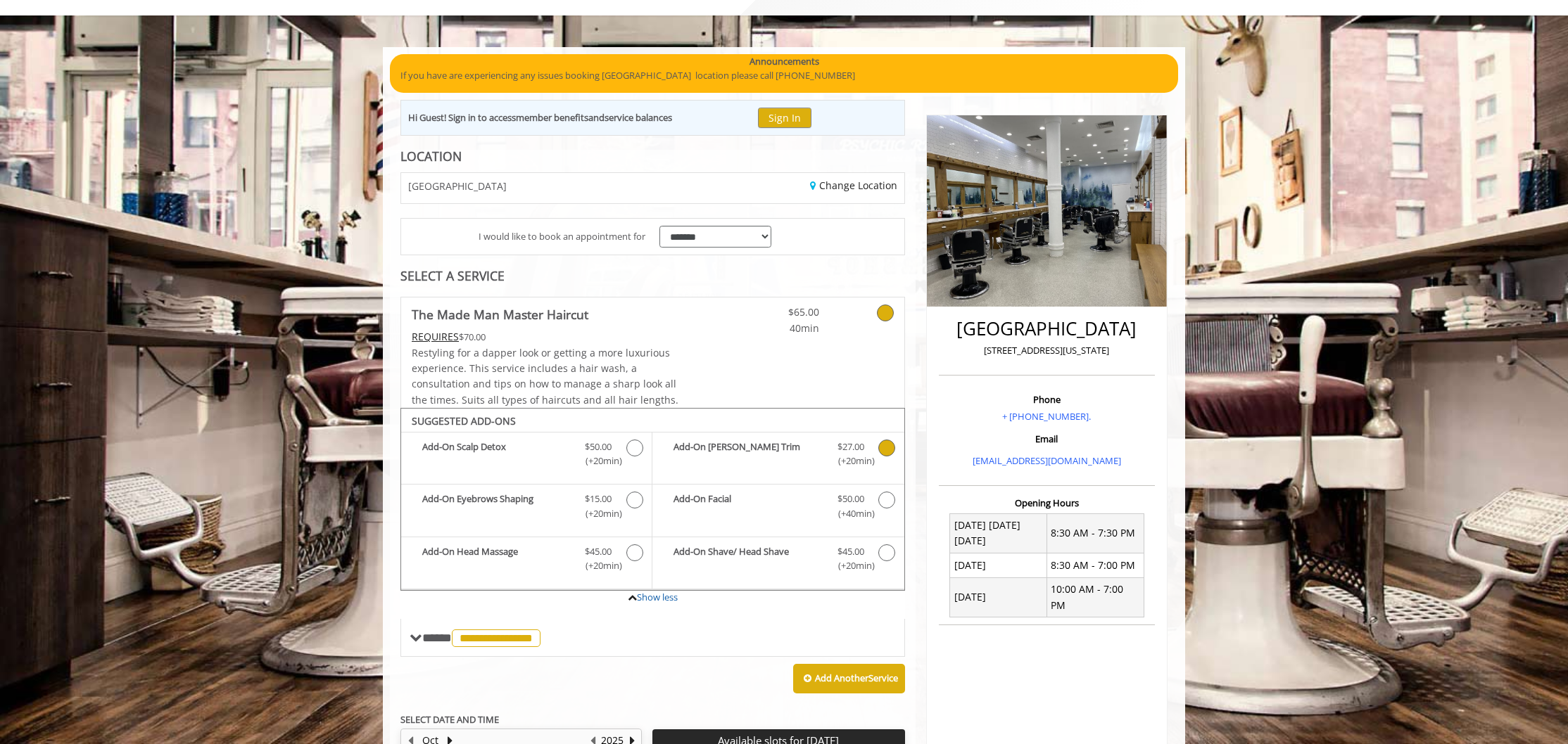
click at [879, 450] on icon "The Made Man Master Haircut Add-onS" at bounding box center [886, 447] width 17 height 17
click at [877, 445] on span "Discounted Price $27.00 (+20min )" at bounding box center [851, 454] width 55 height 30
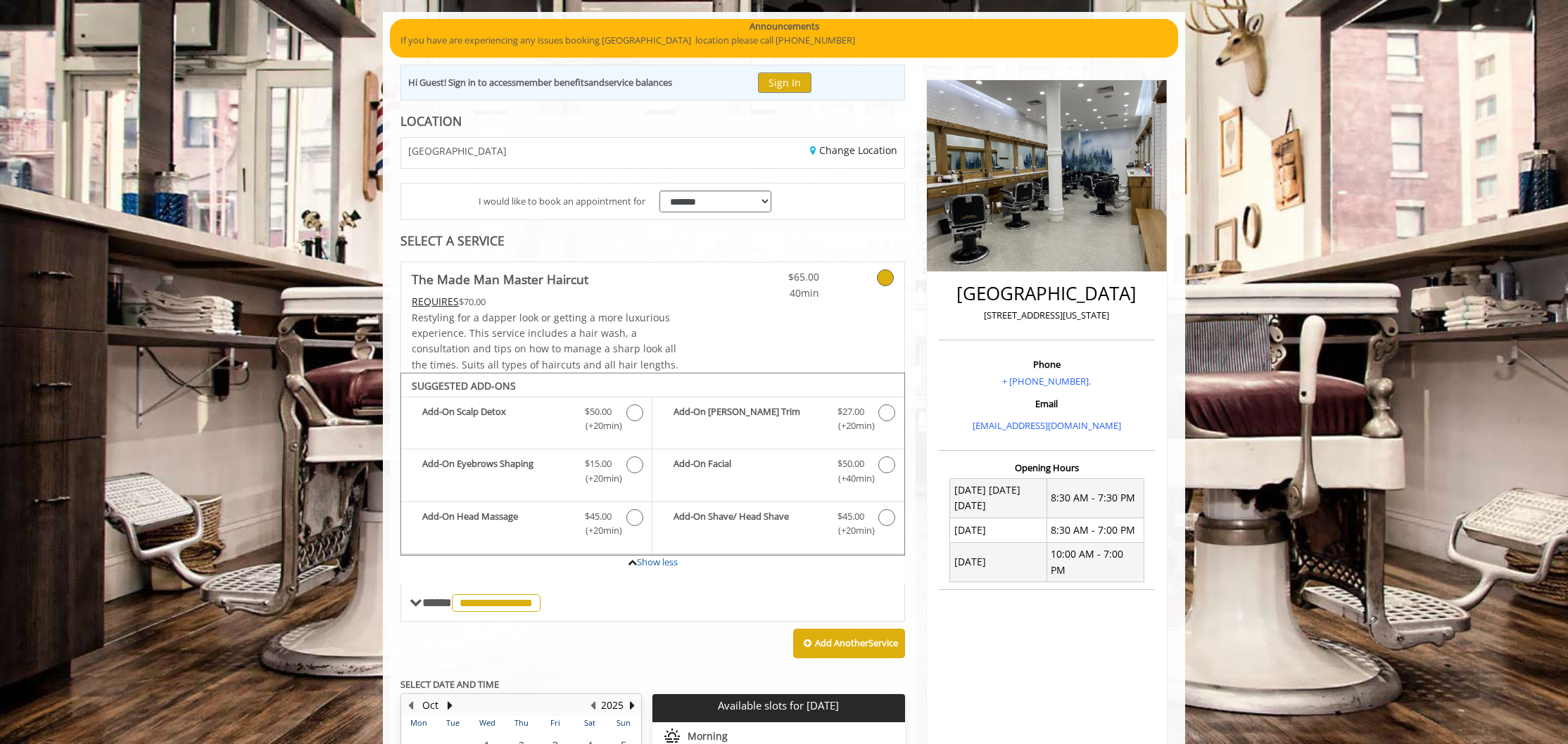
scroll to position [108, 0]
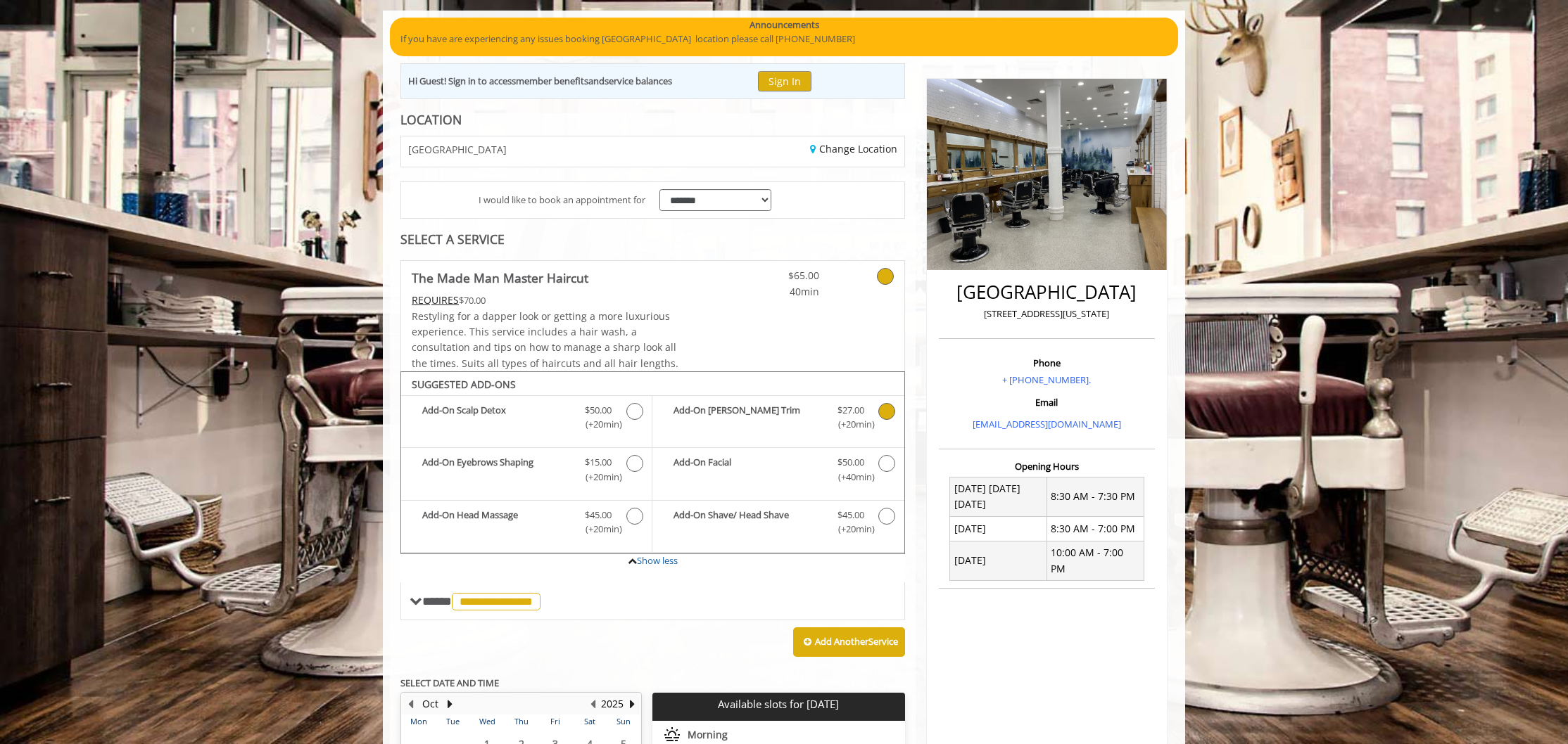
click at [797, 430] on b "Add-On Beard Trim" at bounding box center [748, 418] width 149 height 30
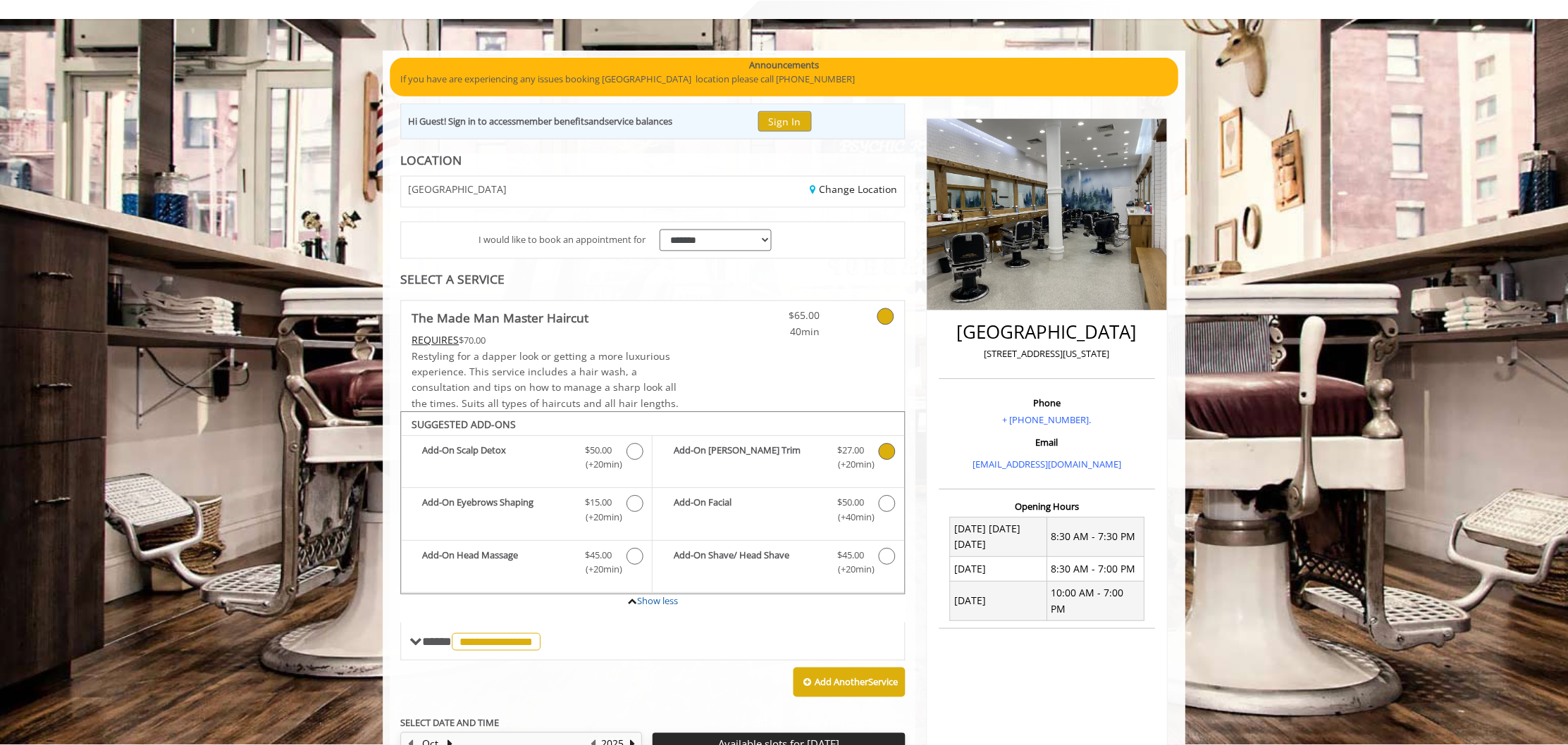
scroll to position [0, 0]
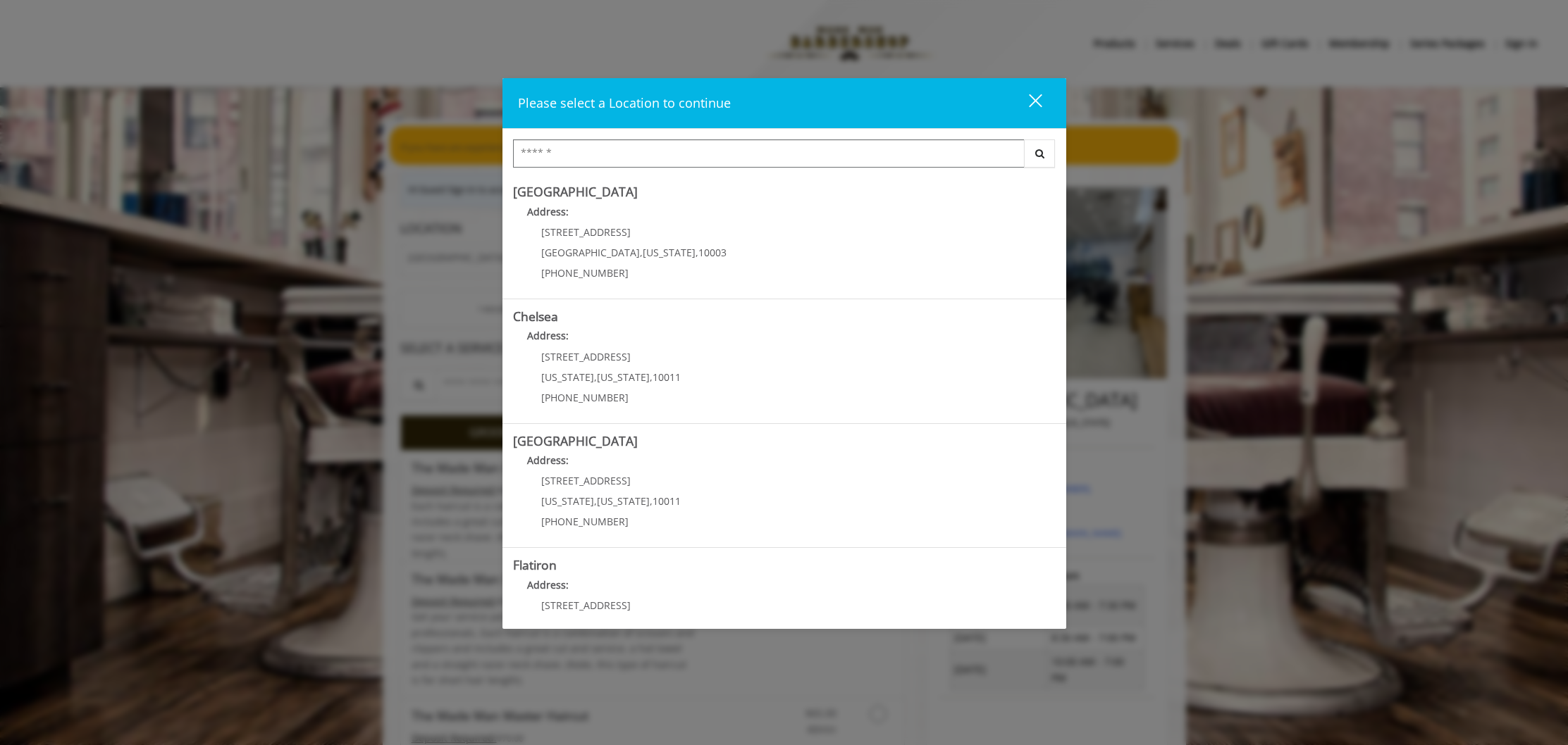
click at [326, 208] on div "Please select a Location to continue close Search Greenwich Village Address: 60…" at bounding box center [784, 372] width 1568 height 745
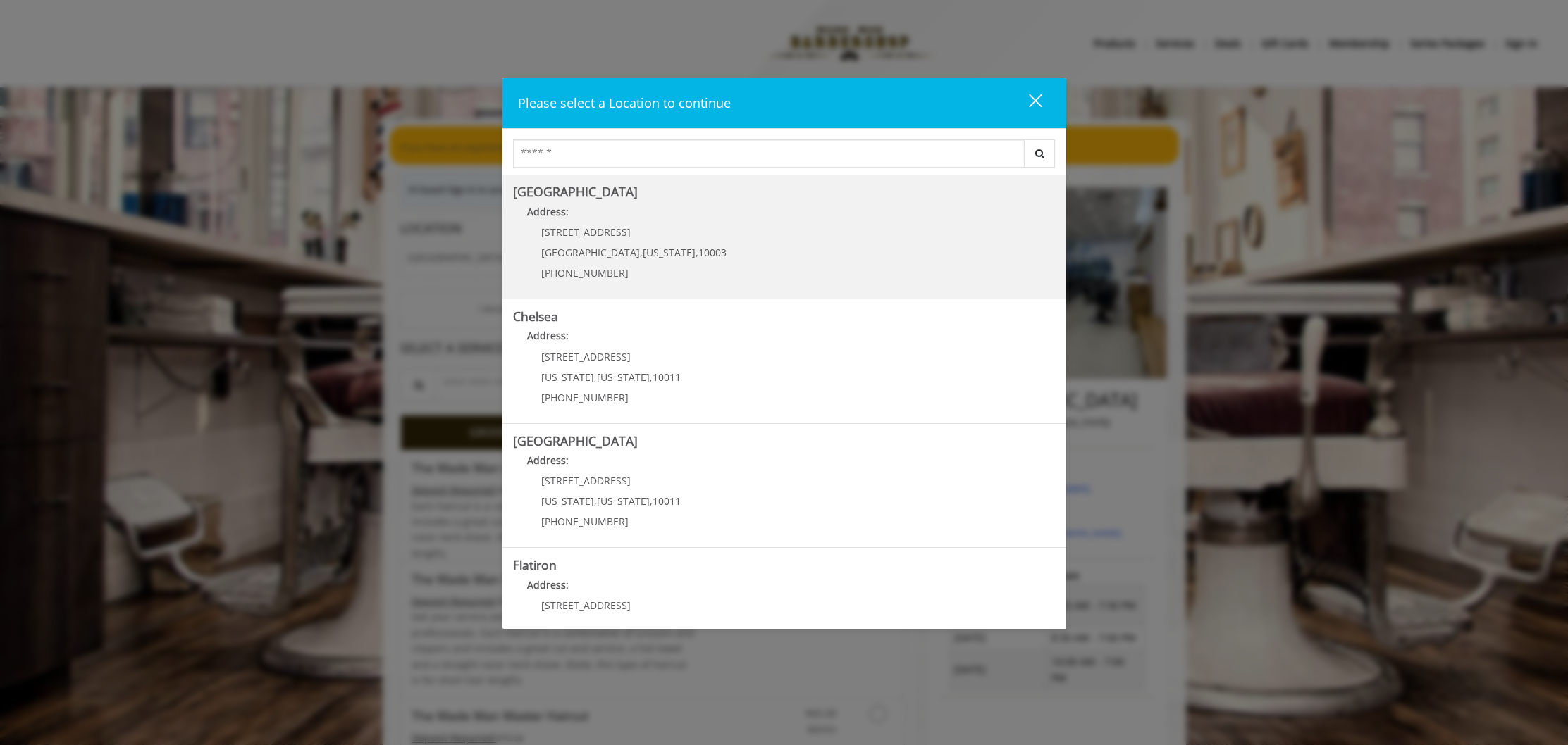
click at [532, 225] on Village "Address:" at bounding box center [784, 215] width 543 height 22
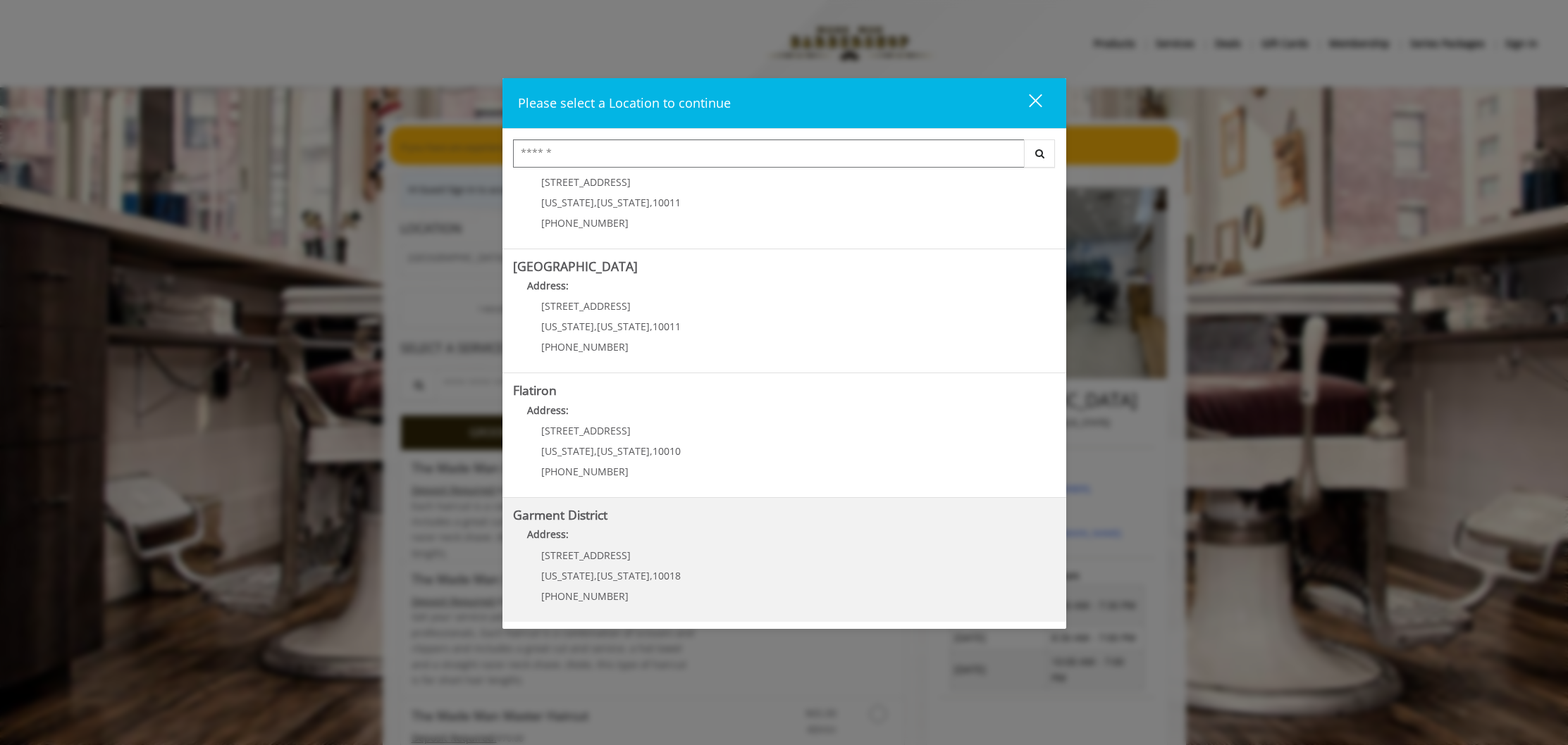
scroll to position [172, 0]
click at [675, 548] on District "Address:" at bounding box center [784, 541] width 543 height 22
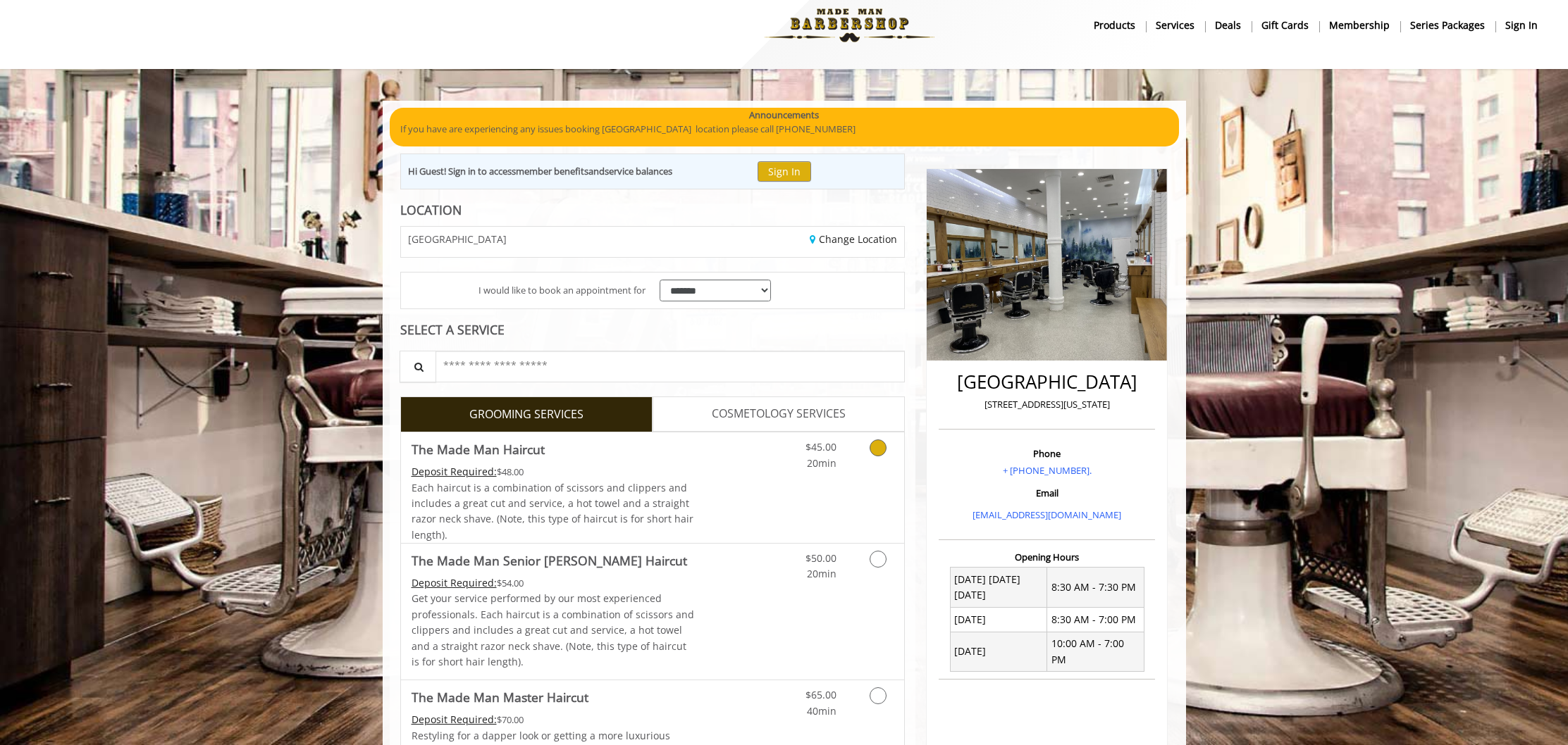
scroll to position [138, 0]
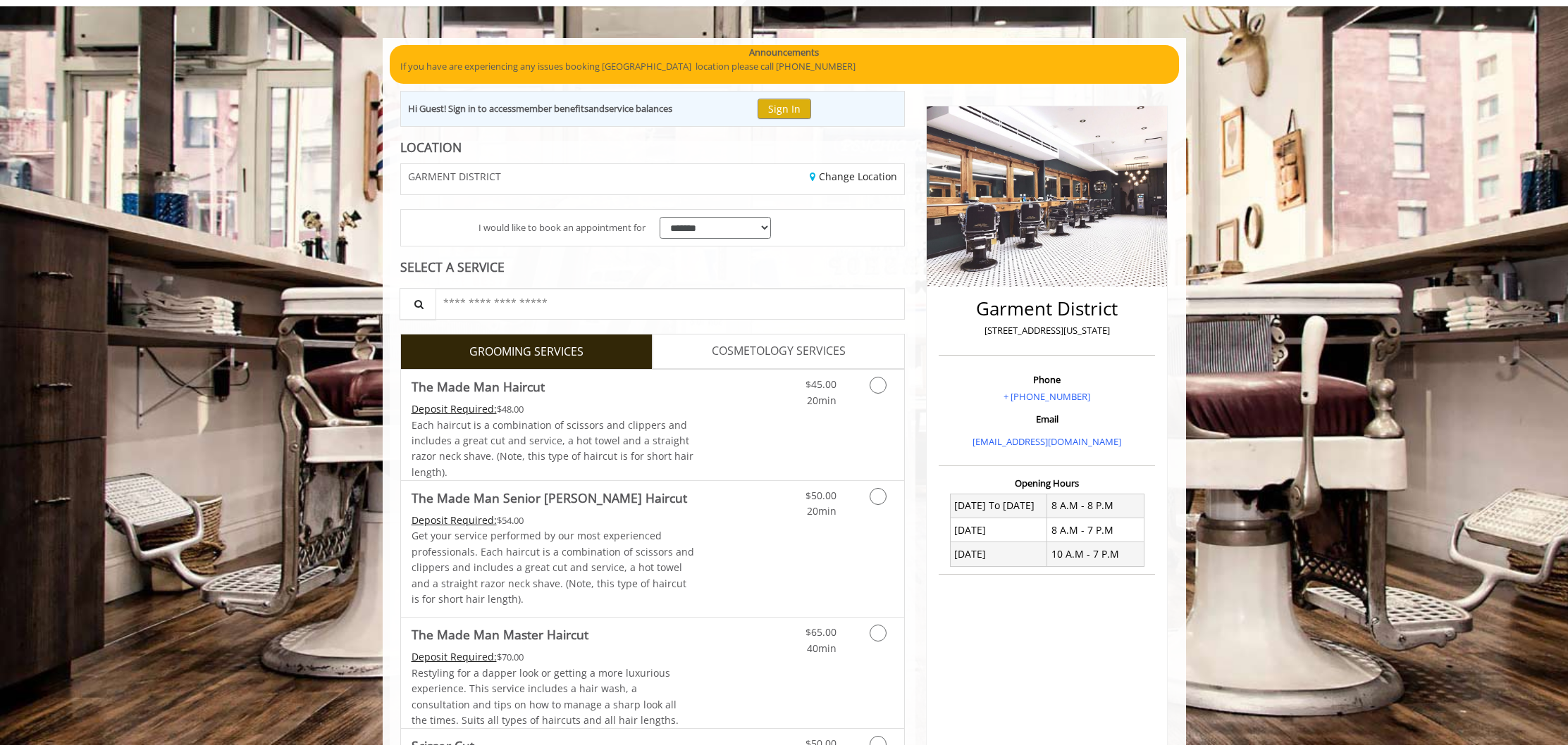
scroll to position [89, 0]
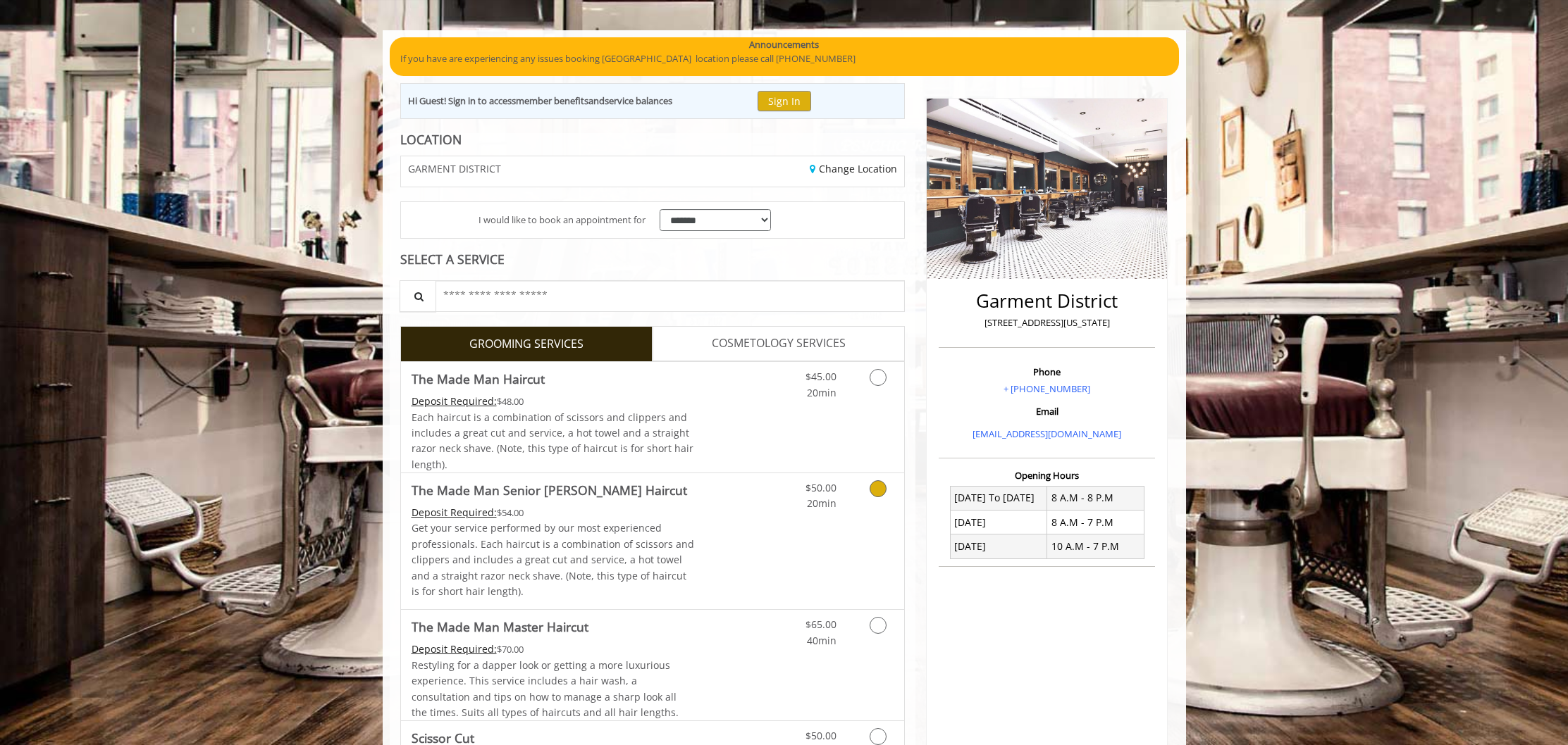
click at [534, 503] on link "The Made Man Senior [PERSON_NAME] Haircut Deposit Required: $54.00 Get your ser…" at bounding box center [553, 542] width 284 height 136
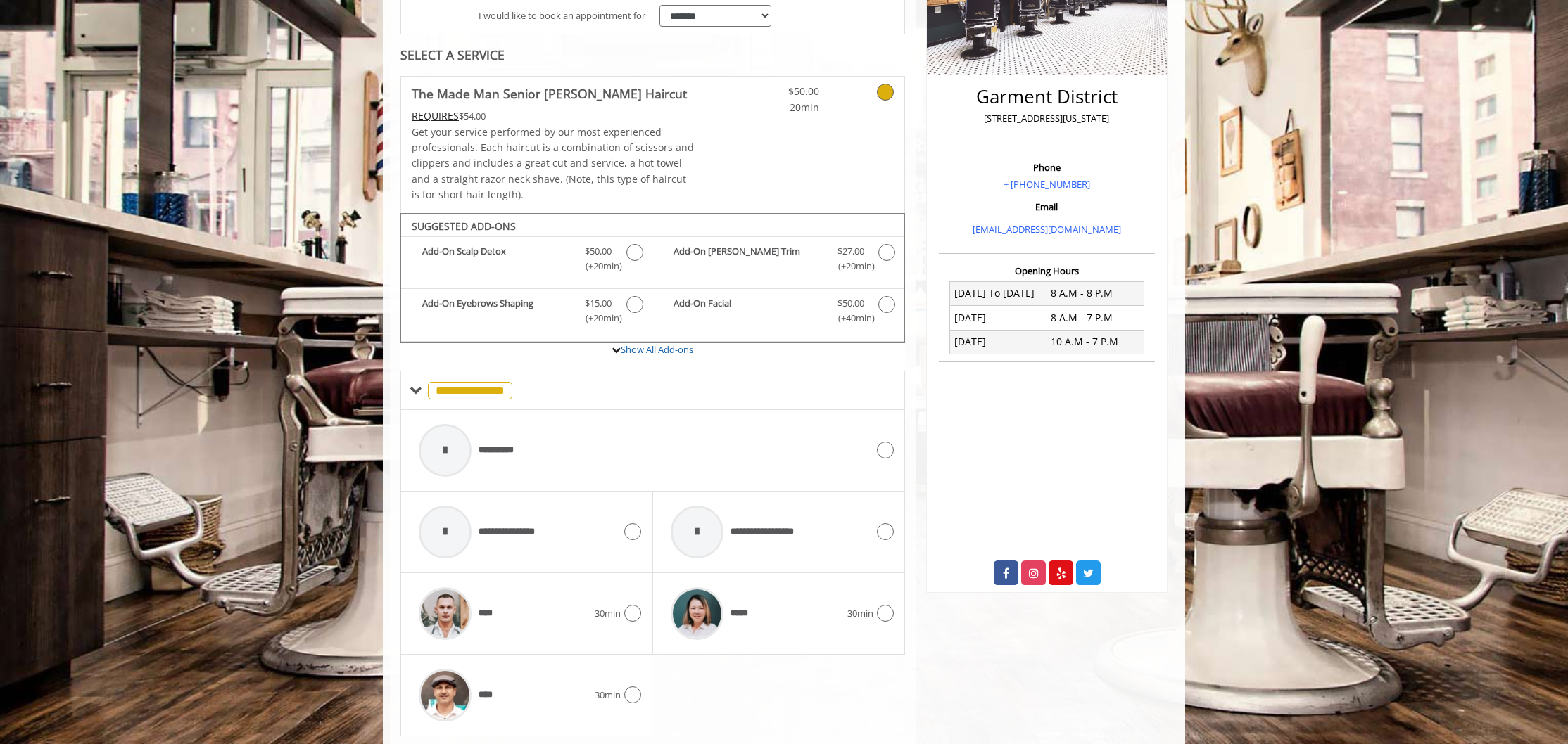
scroll to position [291, 0]
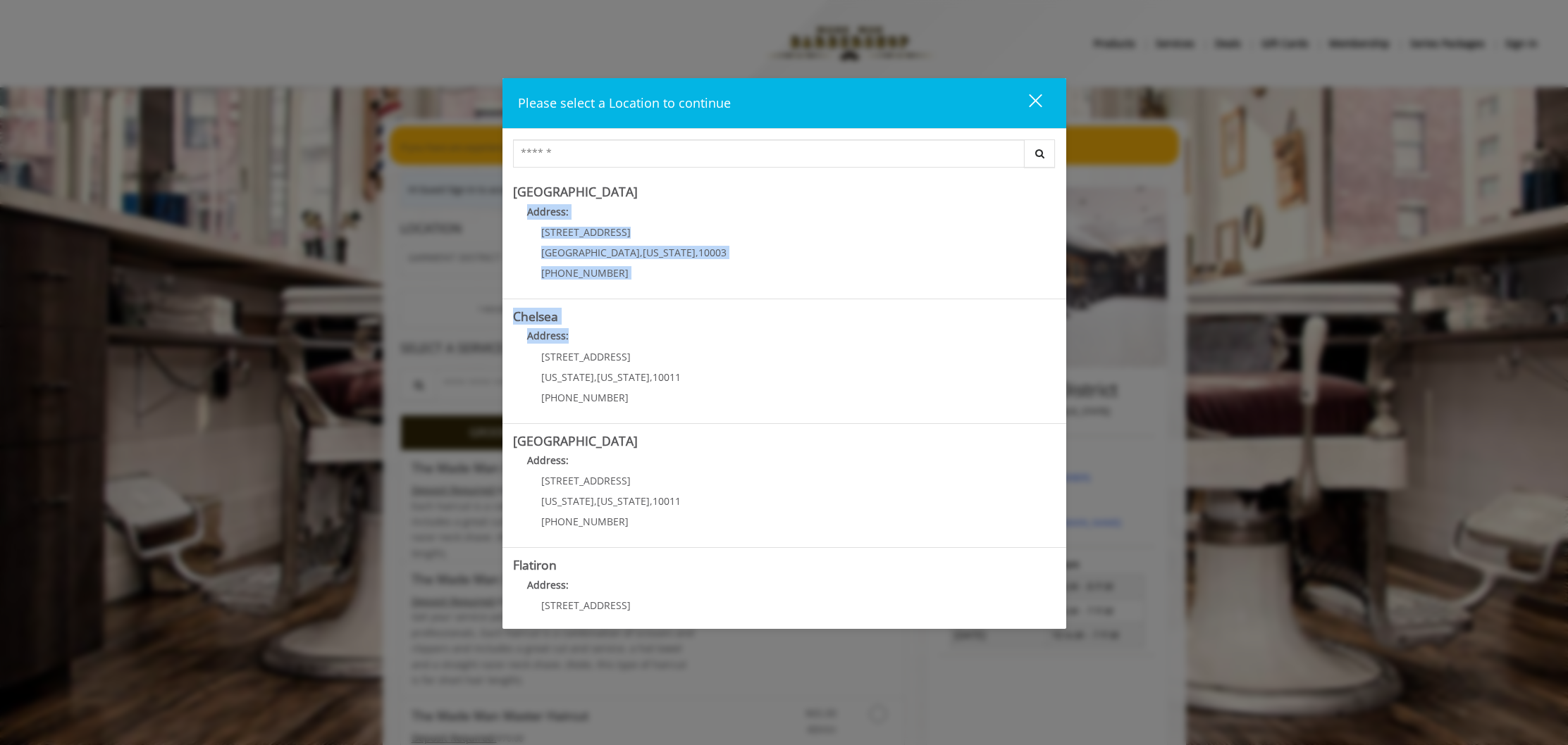
drag, startPoint x: 635, startPoint y: 202, endPoint x: 452, endPoint y: 358, distance: 240.5
click at [455, 357] on div "Please select a Location to continue close Search Greenwich Village Address: 60…" at bounding box center [784, 372] width 1568 height 745
click at [442, 315] on div "Please select a Location to continue close Search Greenwich Village Address: 60…" at bounding box center [784, 372] width 1568 height 745
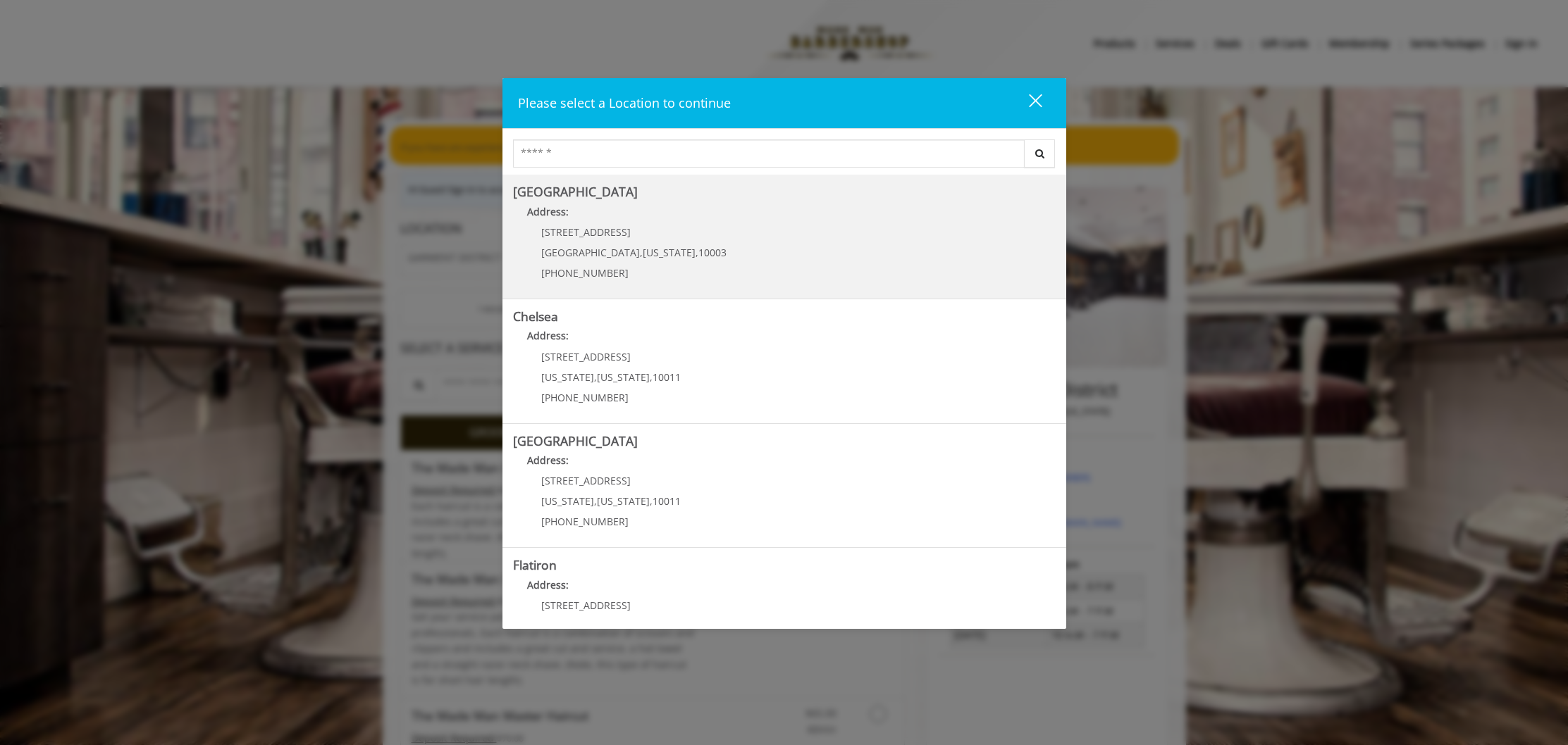
click at [626, 229] on p "60 E 8th St" at bounding box center [634, 232] width 186 height 10
